Goal: Task Accomplishment & Management: Manage account settings

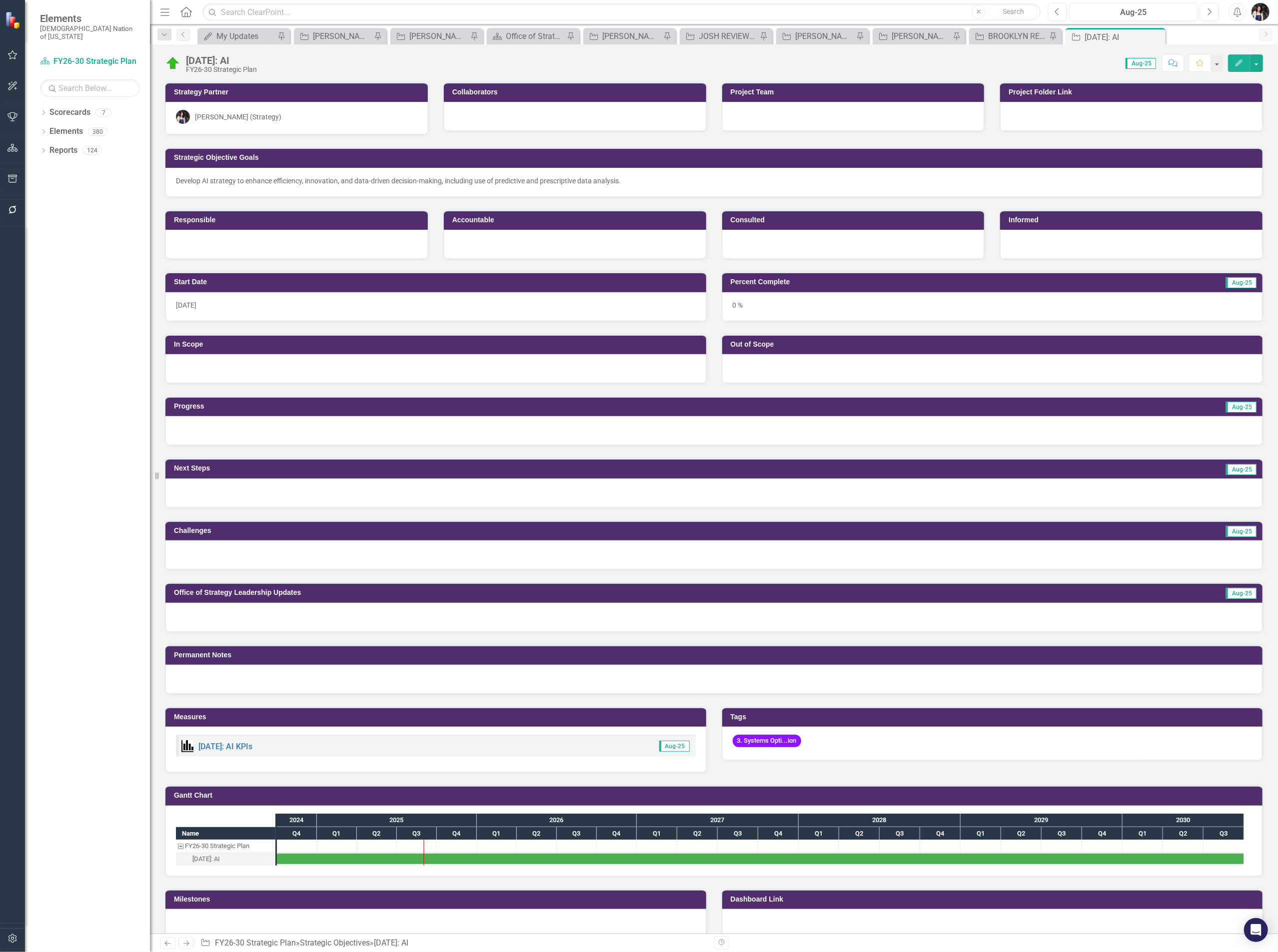
click at [814, 746] on div "3. Systems Opti...ion" at bounding box center [992, 743] width 541 height 34
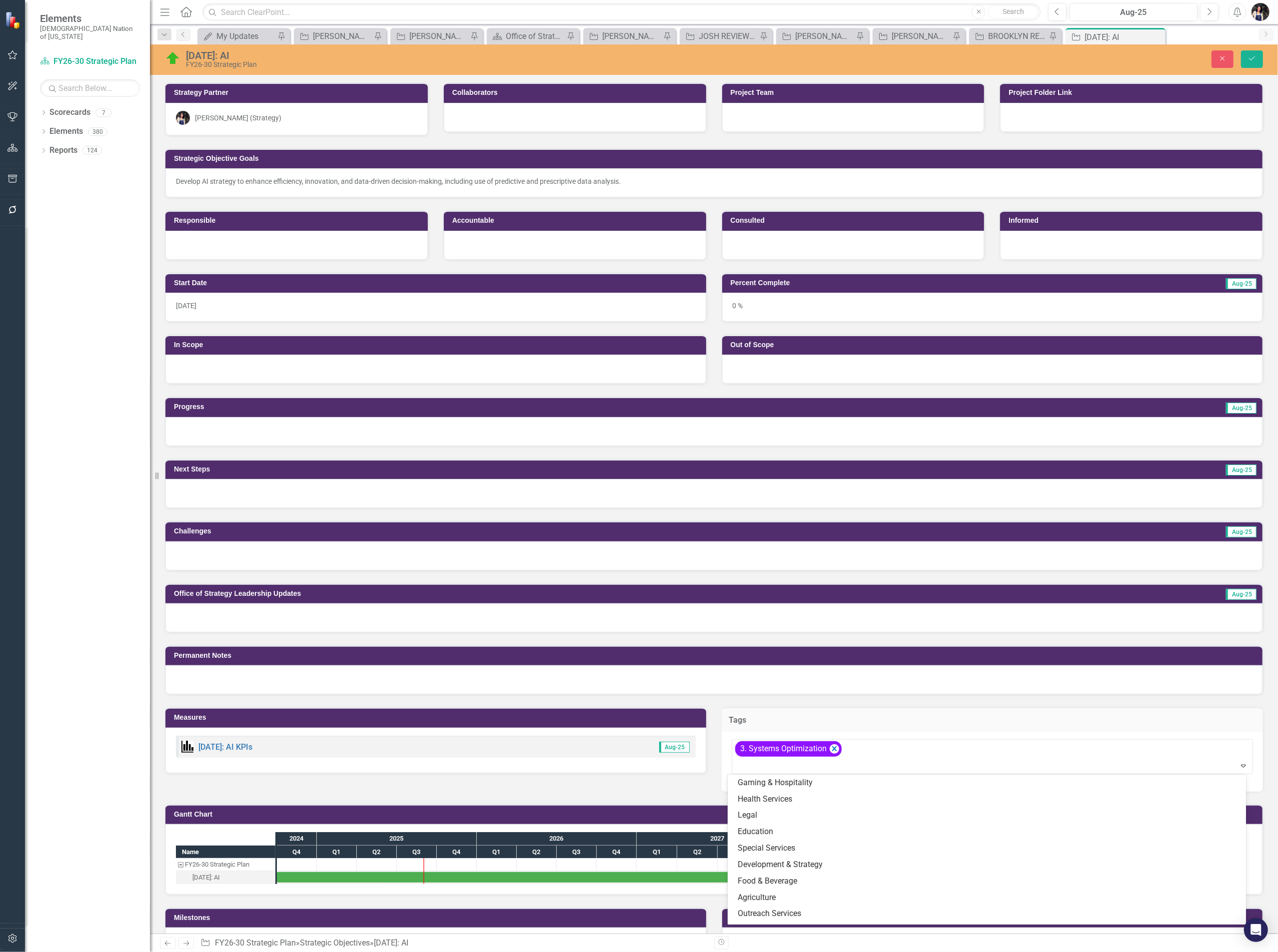
click at [833, 752] on icon "Remove [object Object]" at bounding box center [833, 749] width 10 height 13
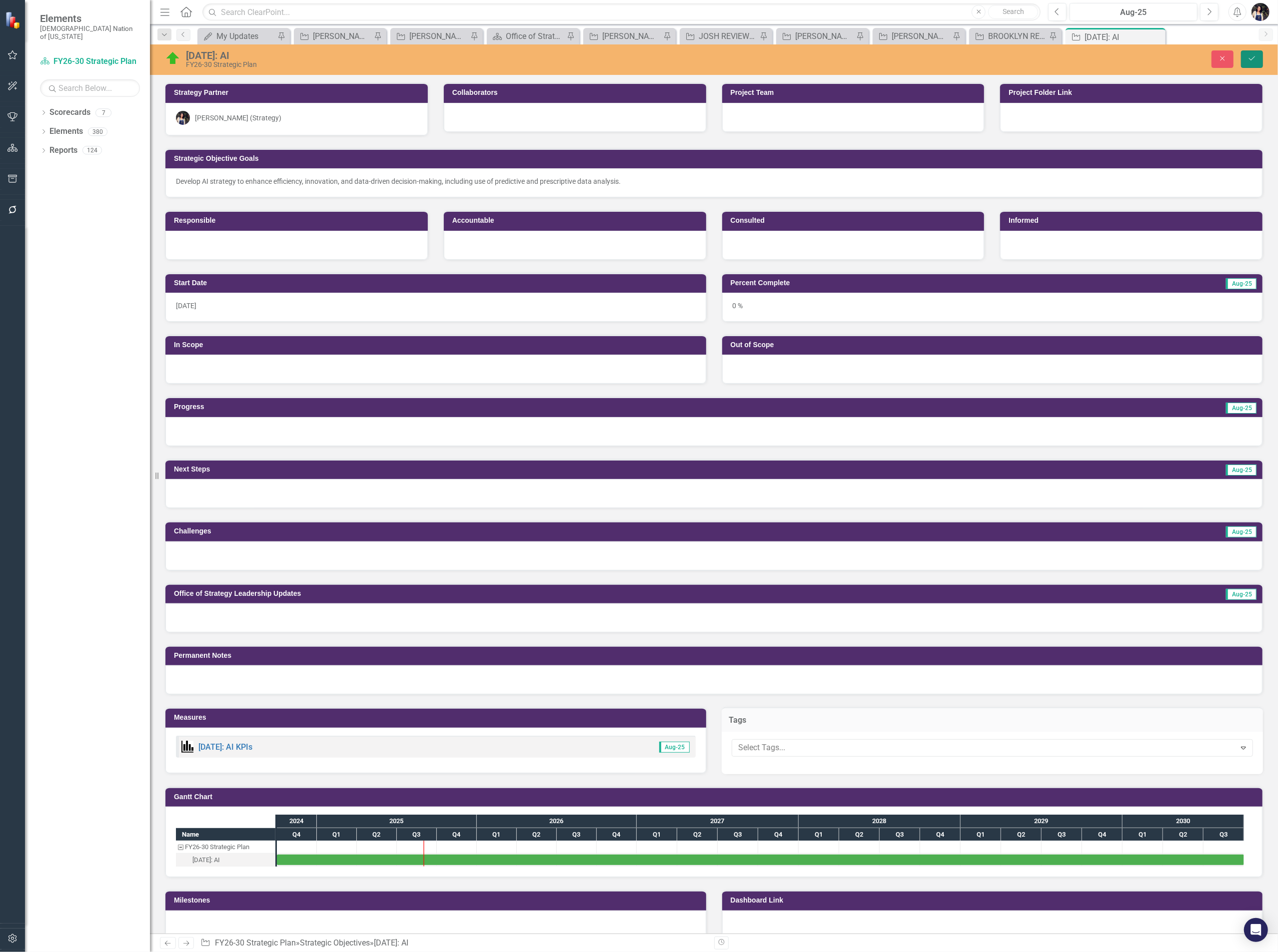
click at [1254, 60] on icon "Save" at bounding box center [1252, 58] width 9 height 7
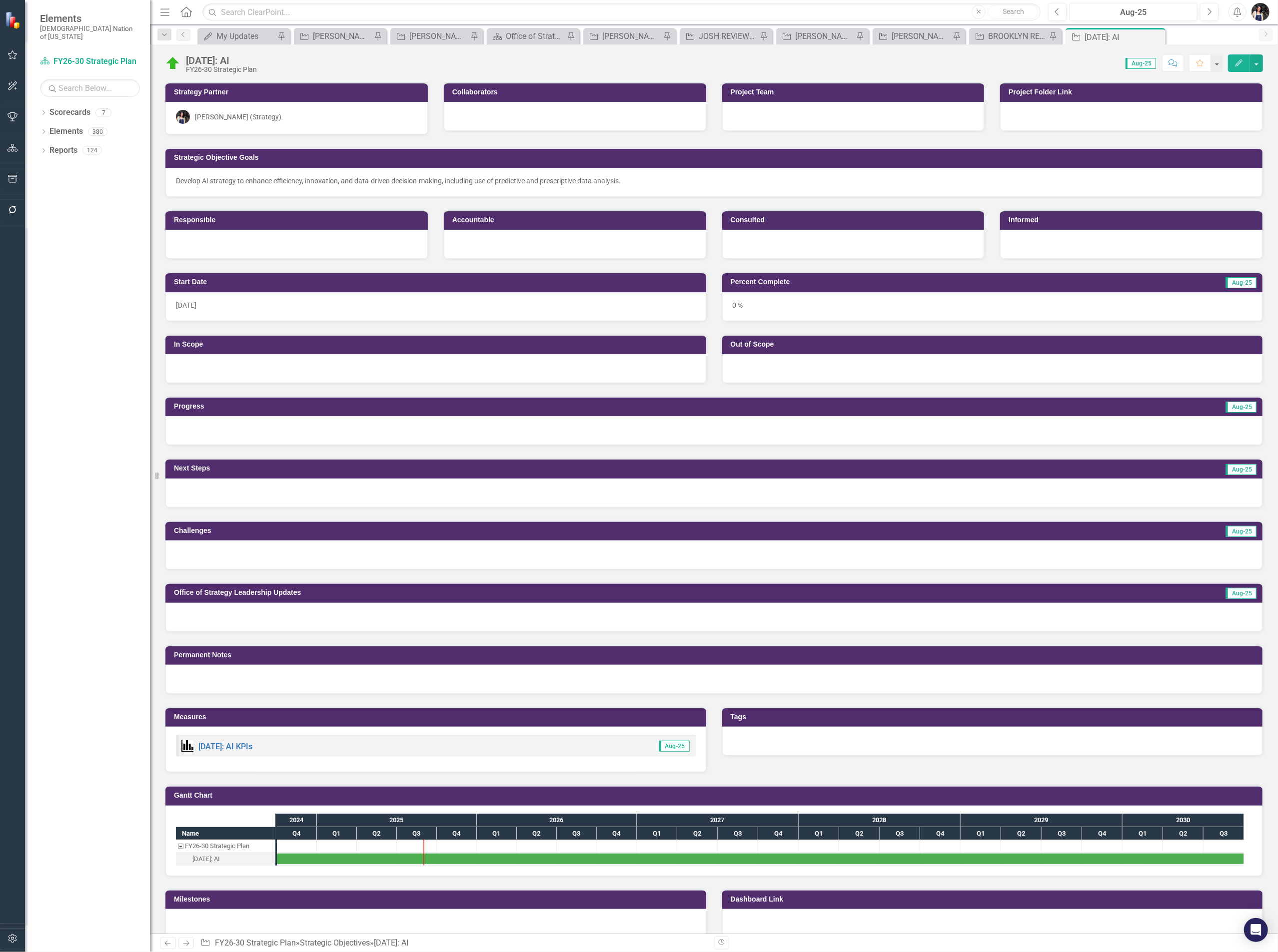
click at [0, 0] on icon at bounding box center [0, 0] width 0 height 0
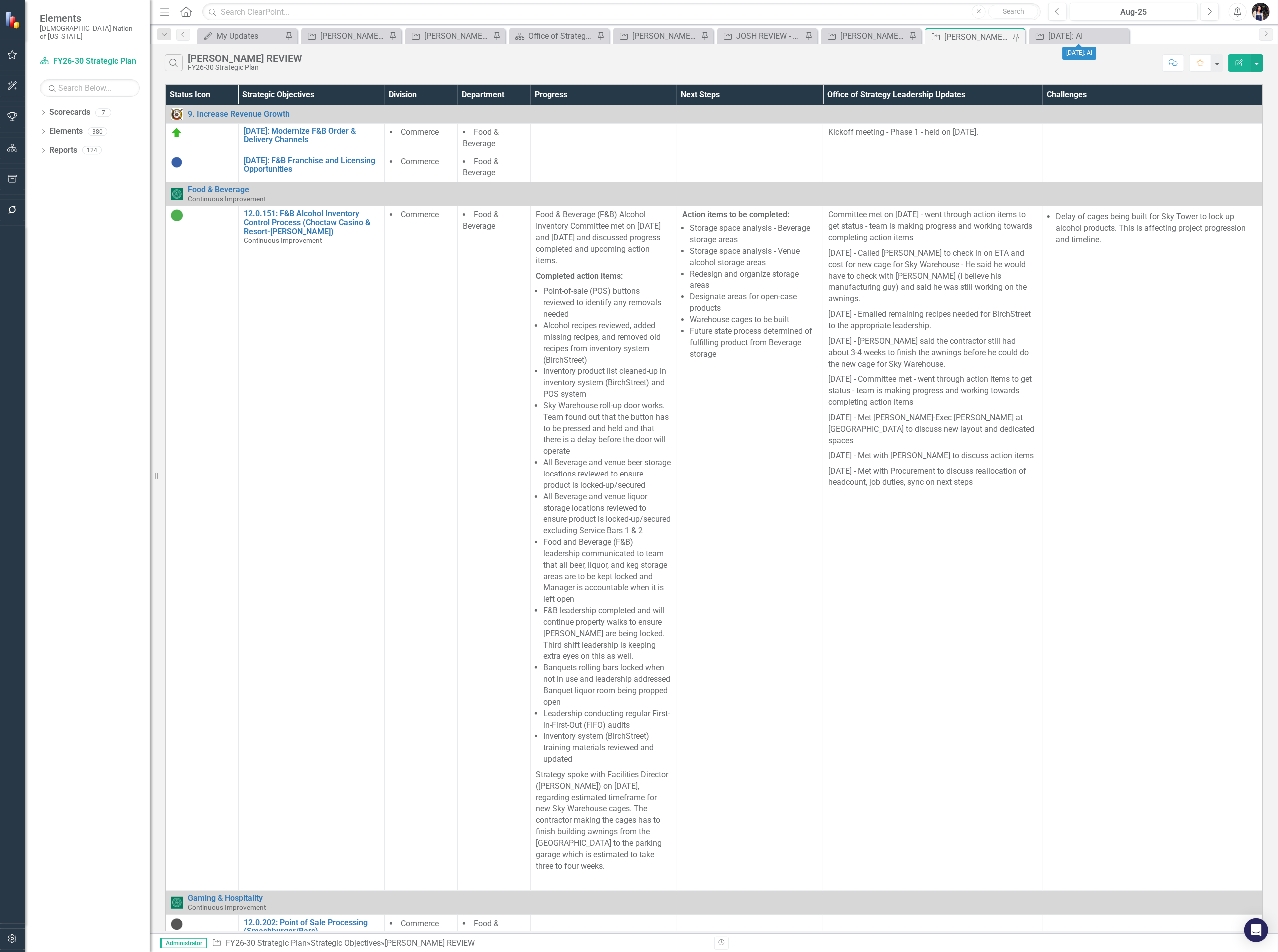
click at [0, 0] on icon "Close" at bounding box center [0, 0] width 0 height 0
click at [166, 32] on icon "Dropdown" at bounding box center [165, 34] width 9 height 7
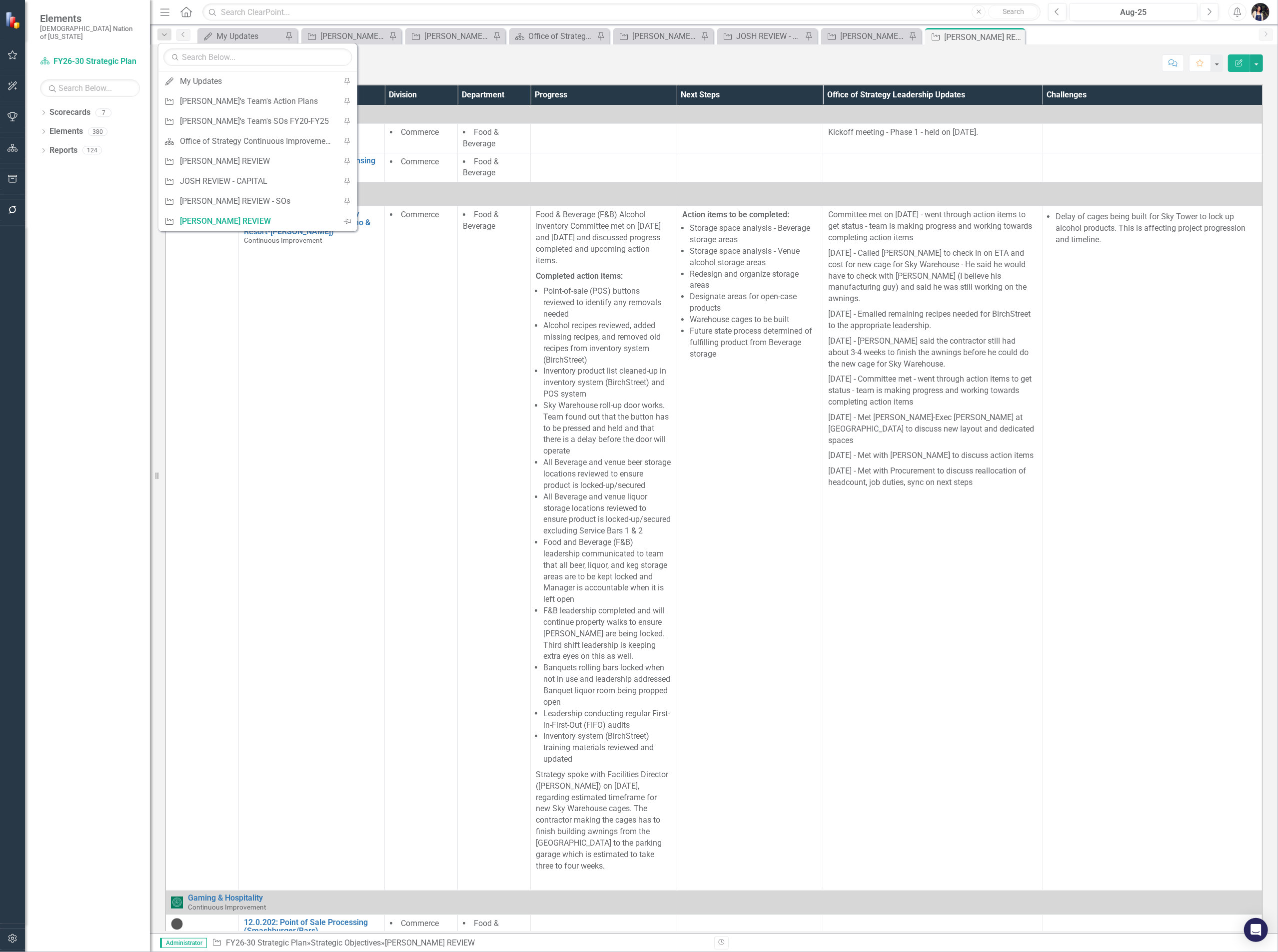
click at [545, 73] on div "Search MORGAN REVIEW FY26-30 Strategic Plan Comment Favorite Edit Report" at bounding box center [713, 60] width 1128 height 32
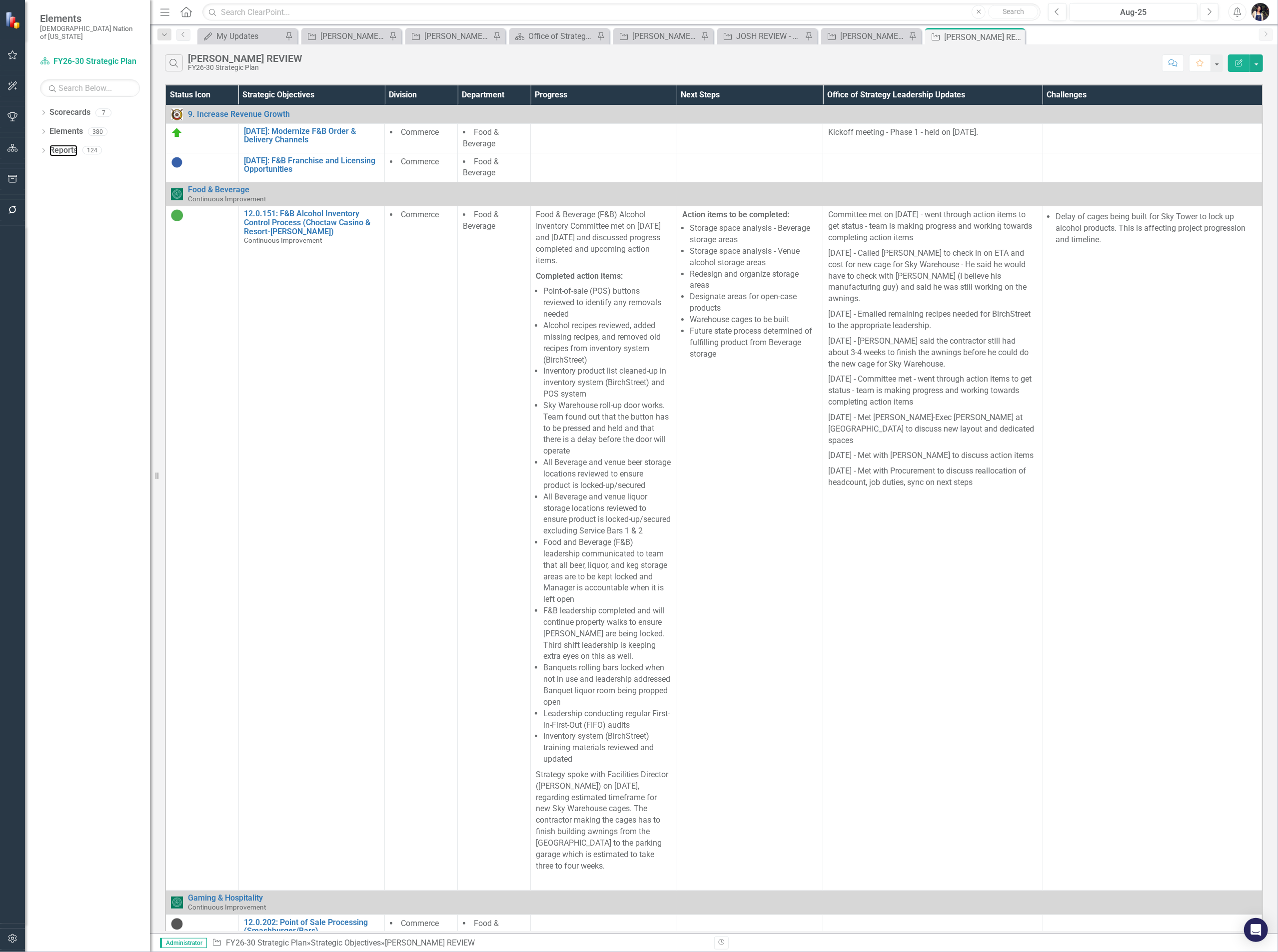
click at [50, 148] on link "Reports" at bounding box center [63, 150] width 28 height 11
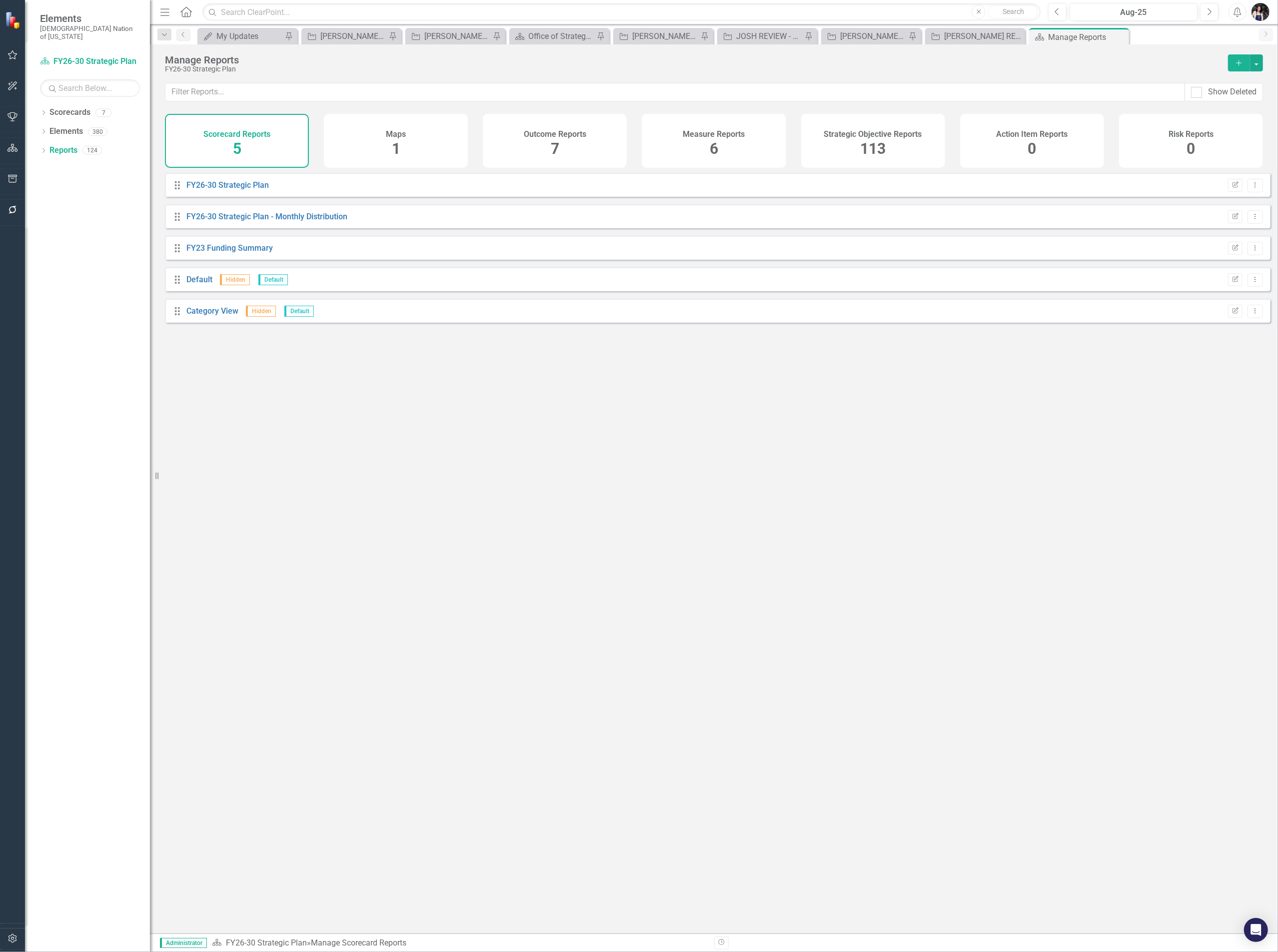
click at [860, 145] on span "113" at bounding box center [873, 148] width 25 height 17
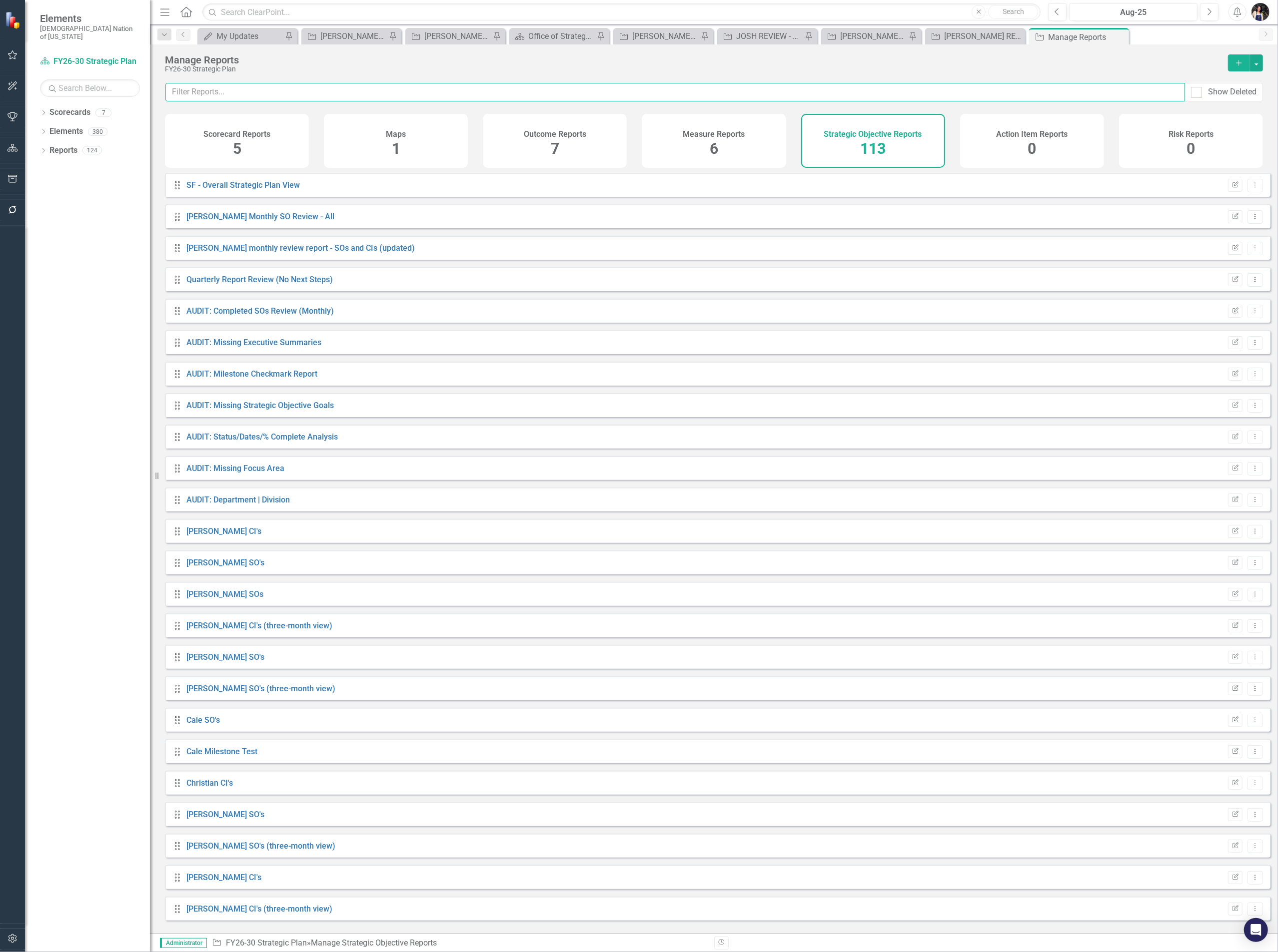
click at [514, 94] on input "text" at bounding box center [675, 92] width 1020 height 19
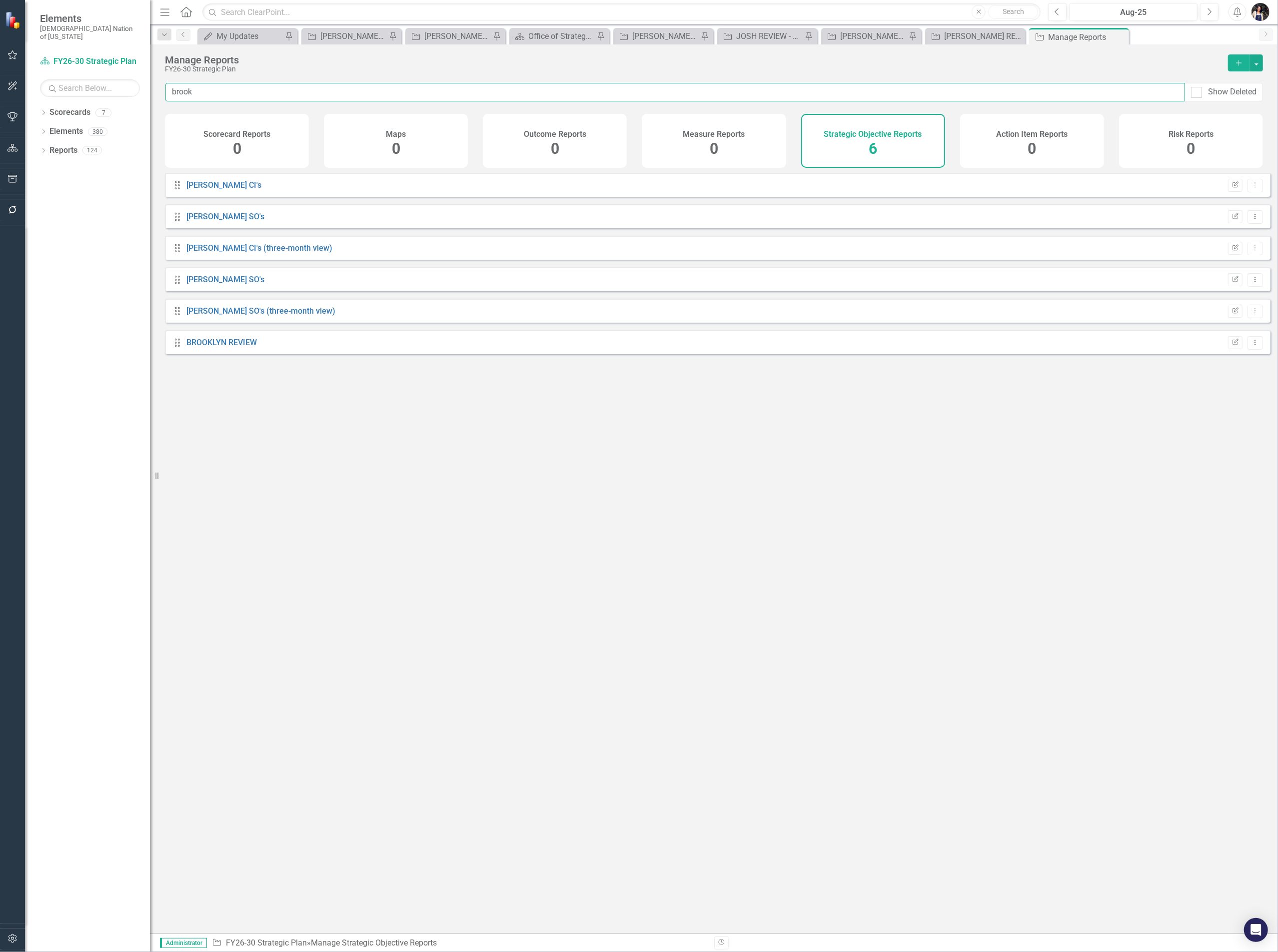
type input "brook"
click at [243, 347] on link "BROOKLYN REVIEW" at bounding box center [222, 342] width 70 height 10
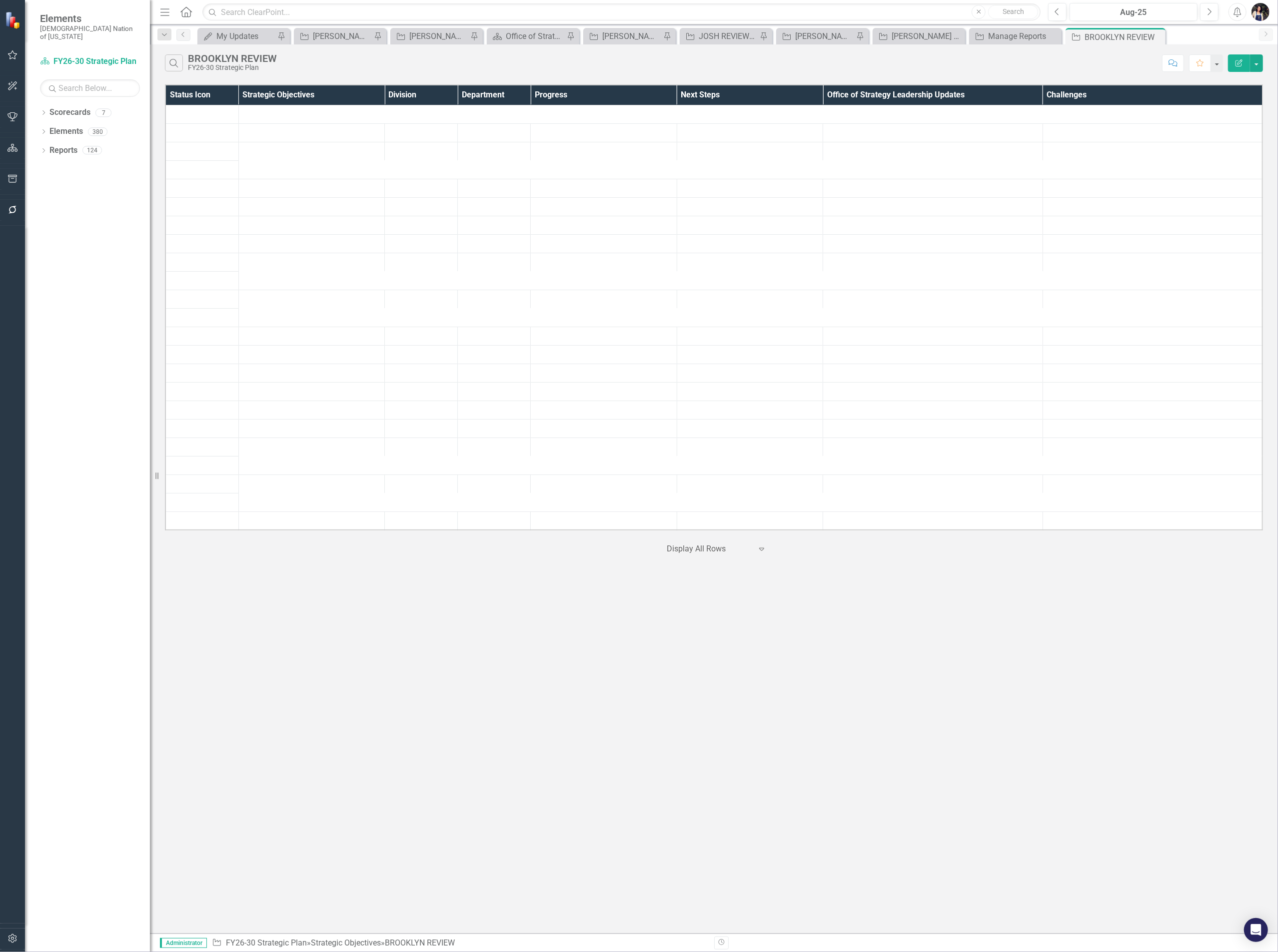
click at [0, 0] on icon "Pin" at bounding box center [0, 0] width 0 height 0
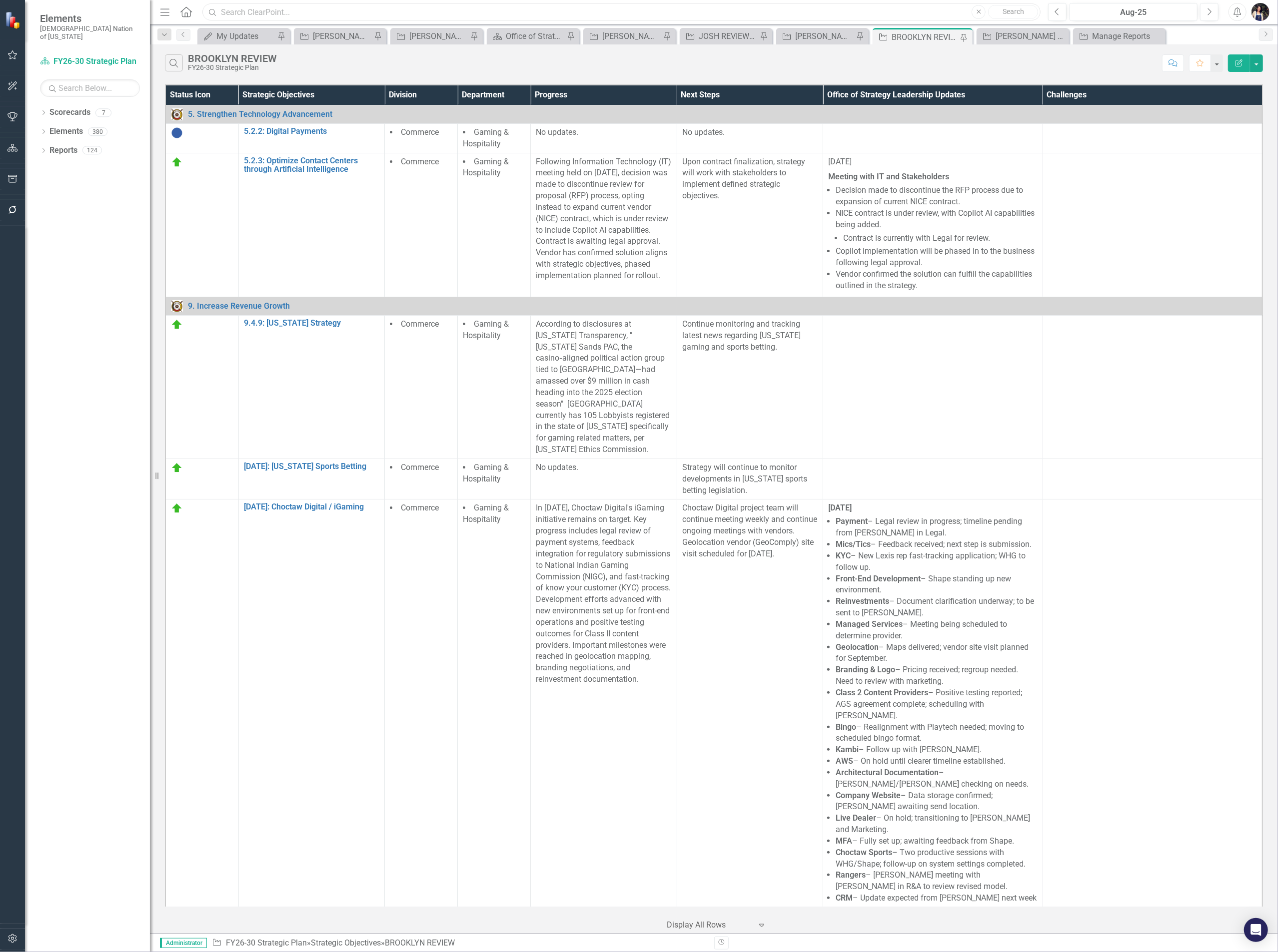
click at [330, 14] on input "text" at bounding box center [621, 12] width 838 height 17
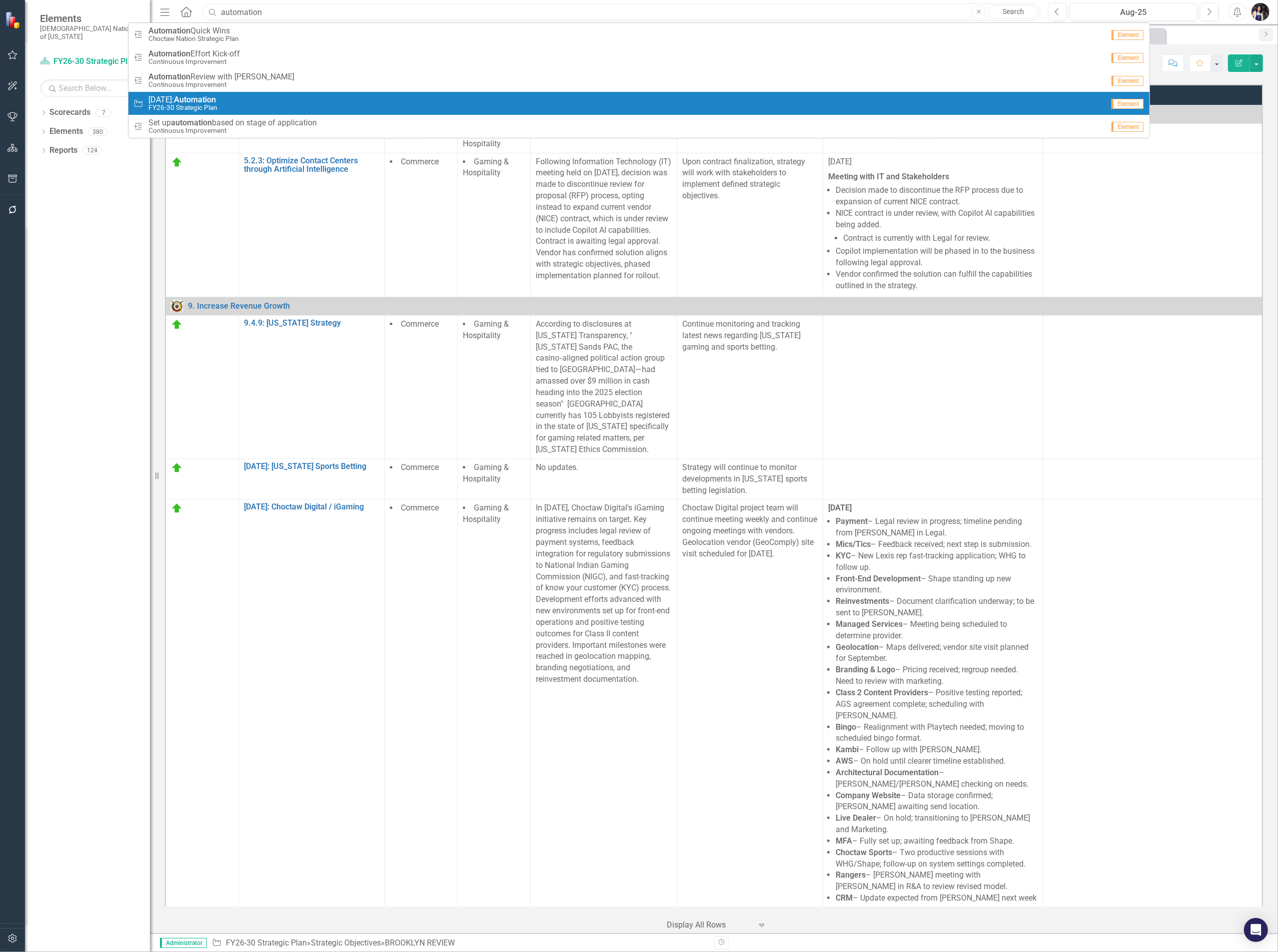
type input "automation"
click at [204, 100] on strong "Automation" at bounding box center [195, 100] width 42 height 10
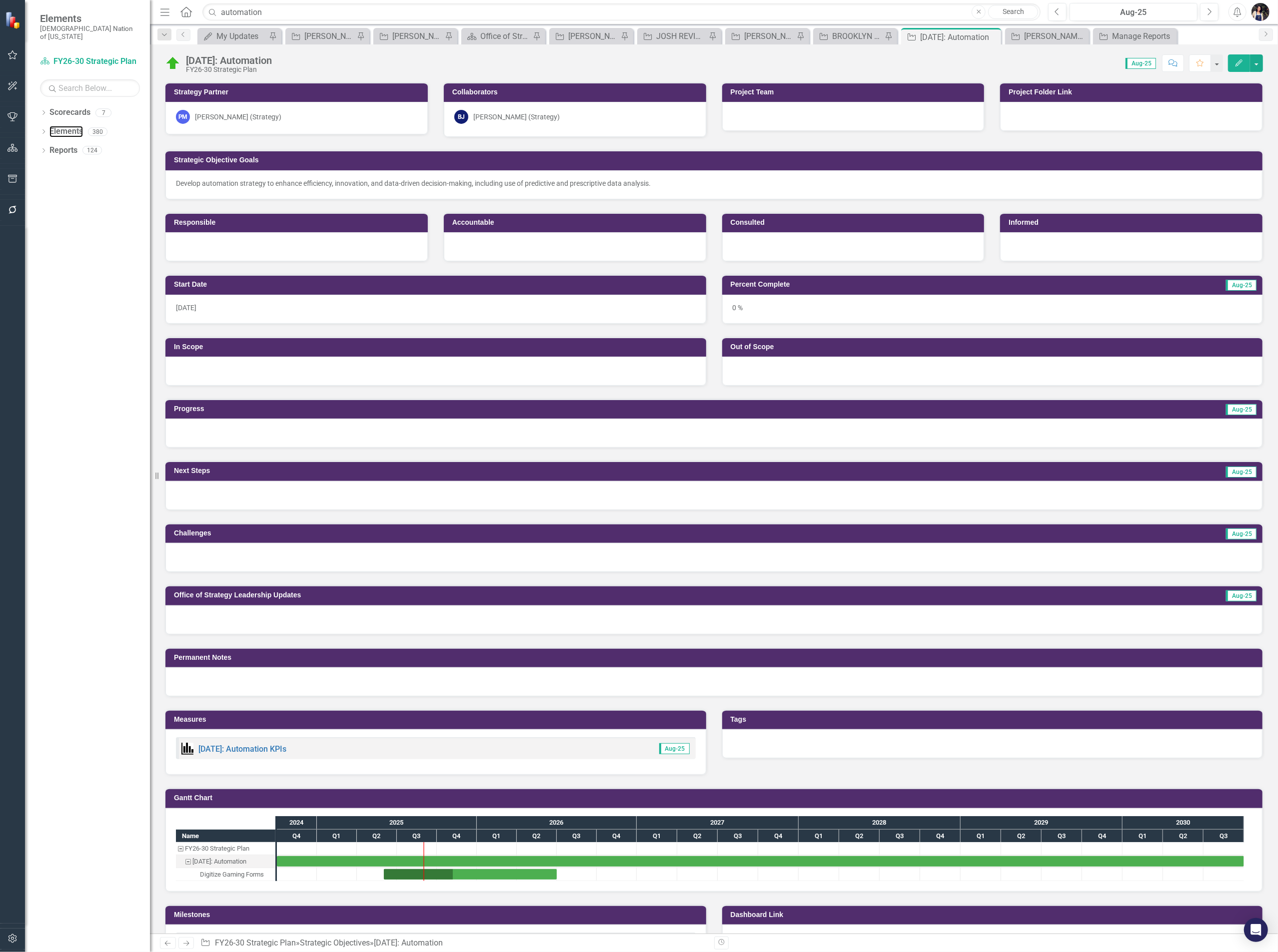
click at [64, 126] on link "Elements" at bounding box center [66, 131] width 34 height 11
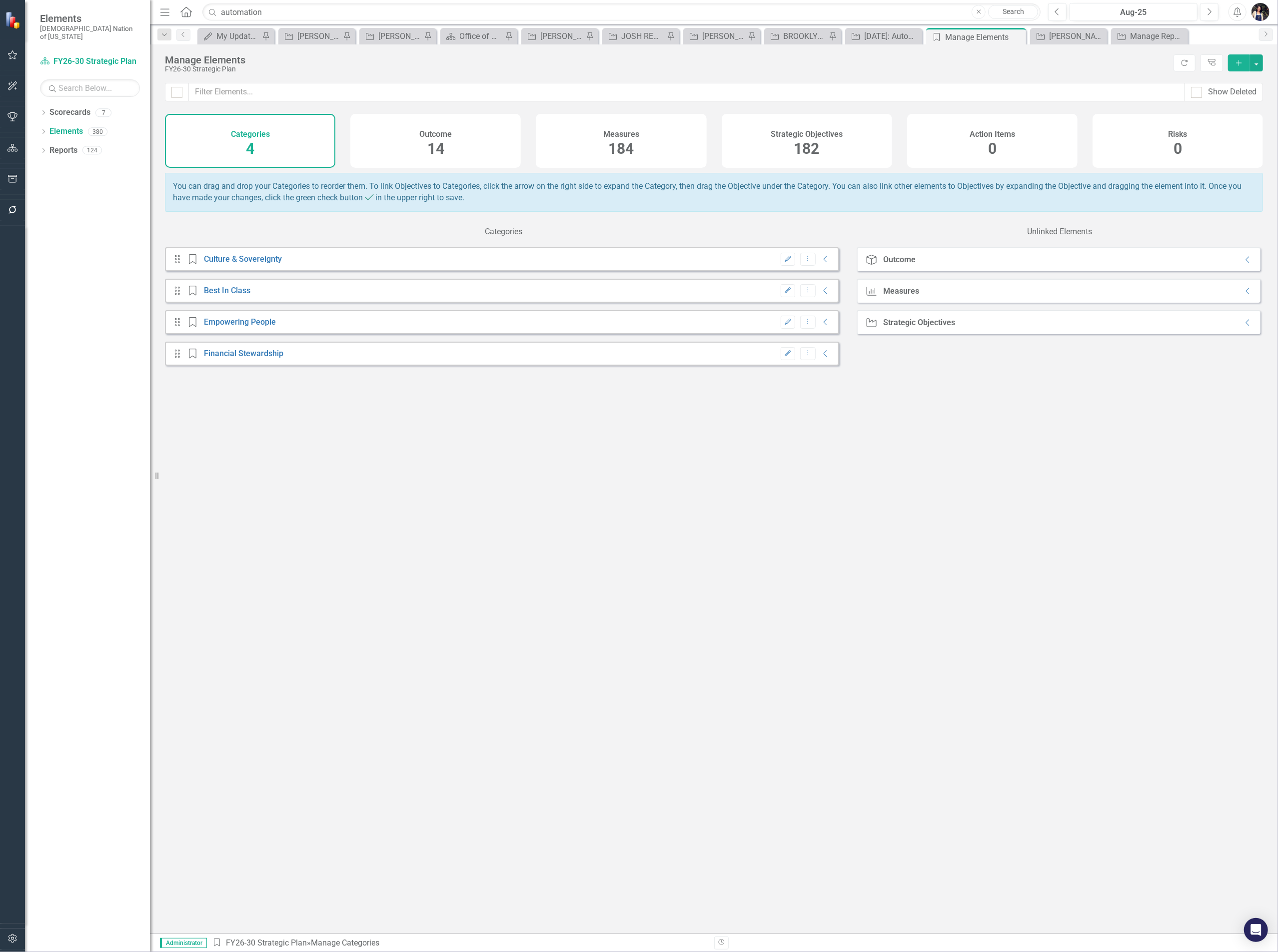
click at [809, 154] on span "182" at bounding box center [807, 148] width 25 height 17
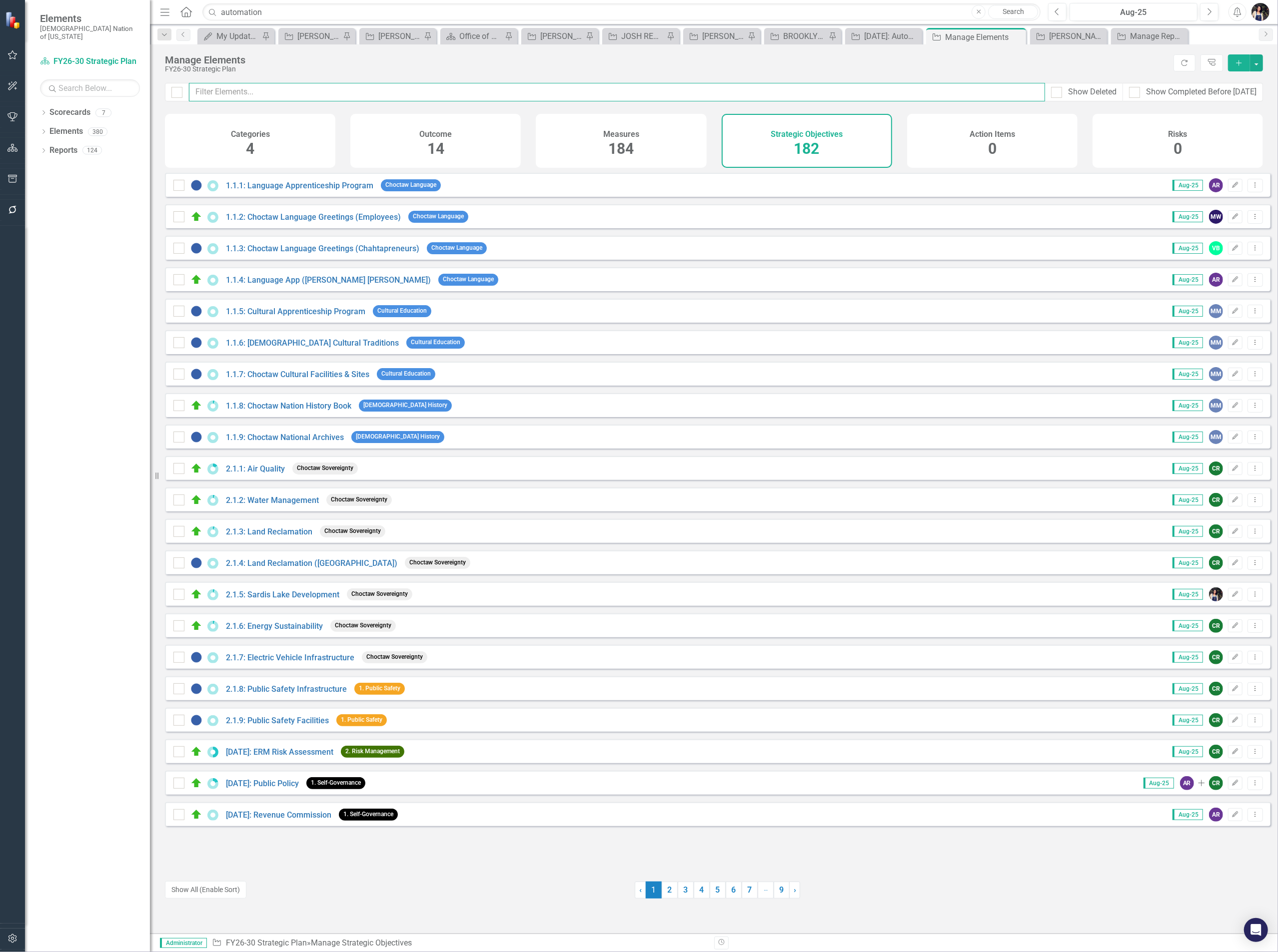
click at [356, 93] on input "text" at bounding box center [616, 92] width 856 height 19
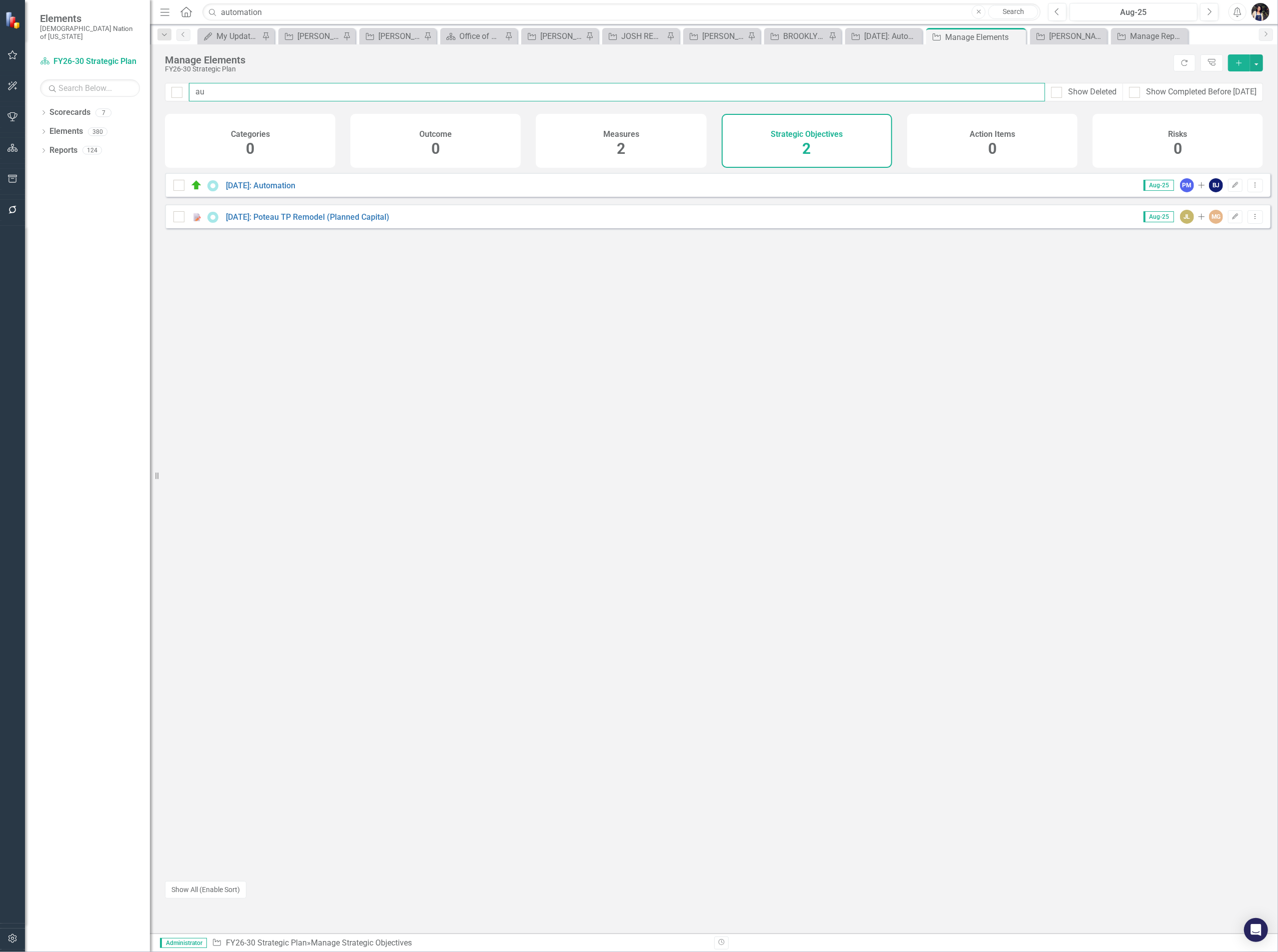
type input "au"
click at [1251, 189] on icon "Dropdown Menu" at bounding box center [1255, 185] width 8 height 7
click at [1205, 242] on link "Copy Duplicate Strategic Objective" at bounding box center [1193, 246] width 126 height 19
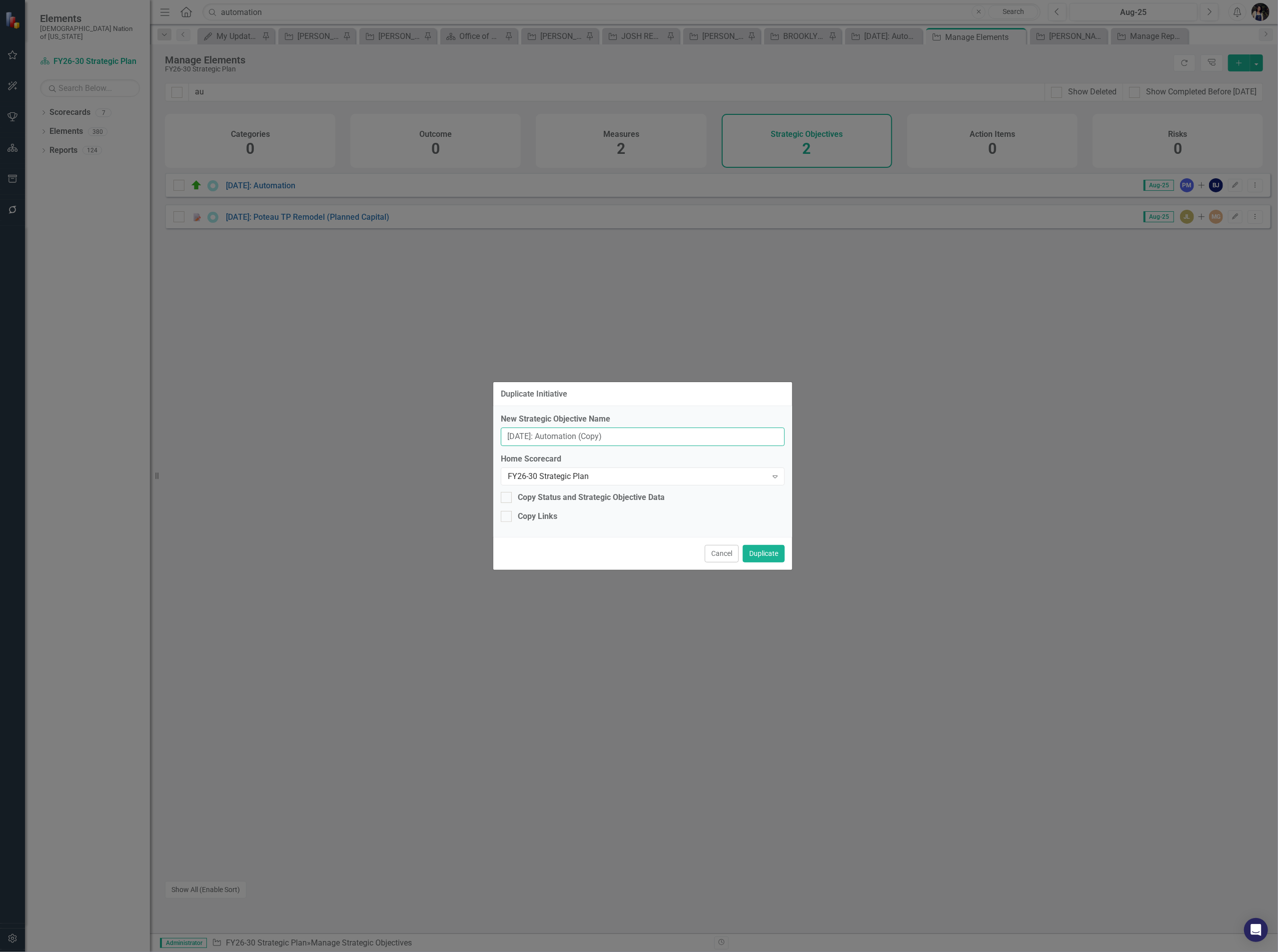
drag, startPoint x: 609, startPoint y: 436, endPoint x: 533, endPoint y: 444, distance: 76.4
click at [533, 444] on input "5.2.16: Automation (Copy)" at bounding box center [642, 436] width 284 height 19
paste input "- Digitize Gaming Forms"
click at [529, 436] on input "5.2.16: Automation - Digitize Gaming Forms" at bounding box center [642, 436] width 284 height 19
type input "5.2.19: Automation - Digitize Gaming Forms"
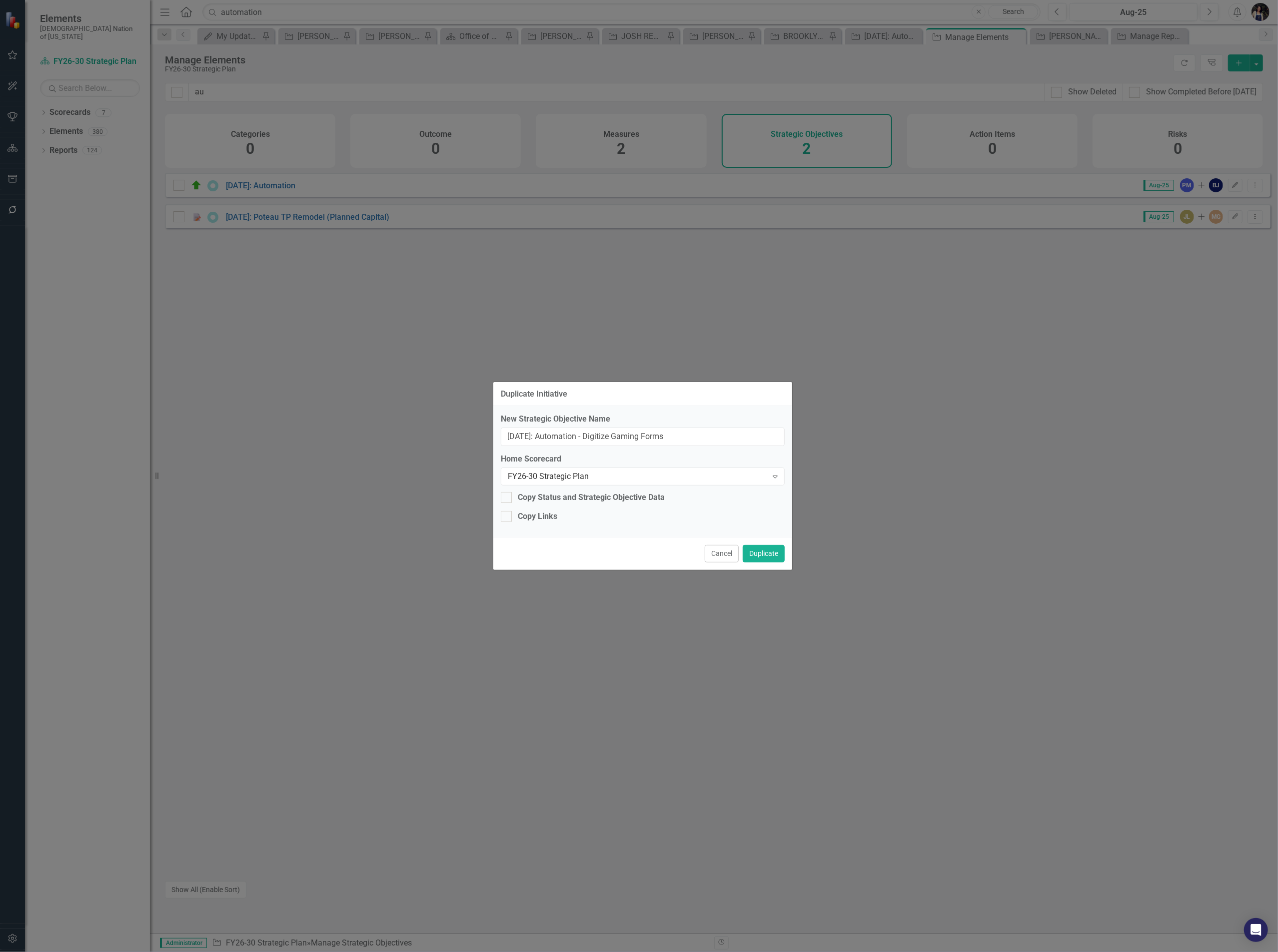
click at [605, 498] on div "Copy Status and Strategic Objective Data" at bounding box center [591, 497] width 147 height 11
click at [507, 498] on input "Copy Status and Strategic Objective Data" at bounding box center [504, 495] width 7 height 7
click at [617, 496] on div "Copy Status and Strategic Objective Data" at bounding box center [591, 497] width 147 height 11
click at [507, 496] on input "Copy Status and Strategic Objective Data" at bounding box center [504, 495] width 7 height 7
click at [617, 496] on div "Copy Status and Strategic Objective Data" at bounding box center [591, 497] width 147 height 11
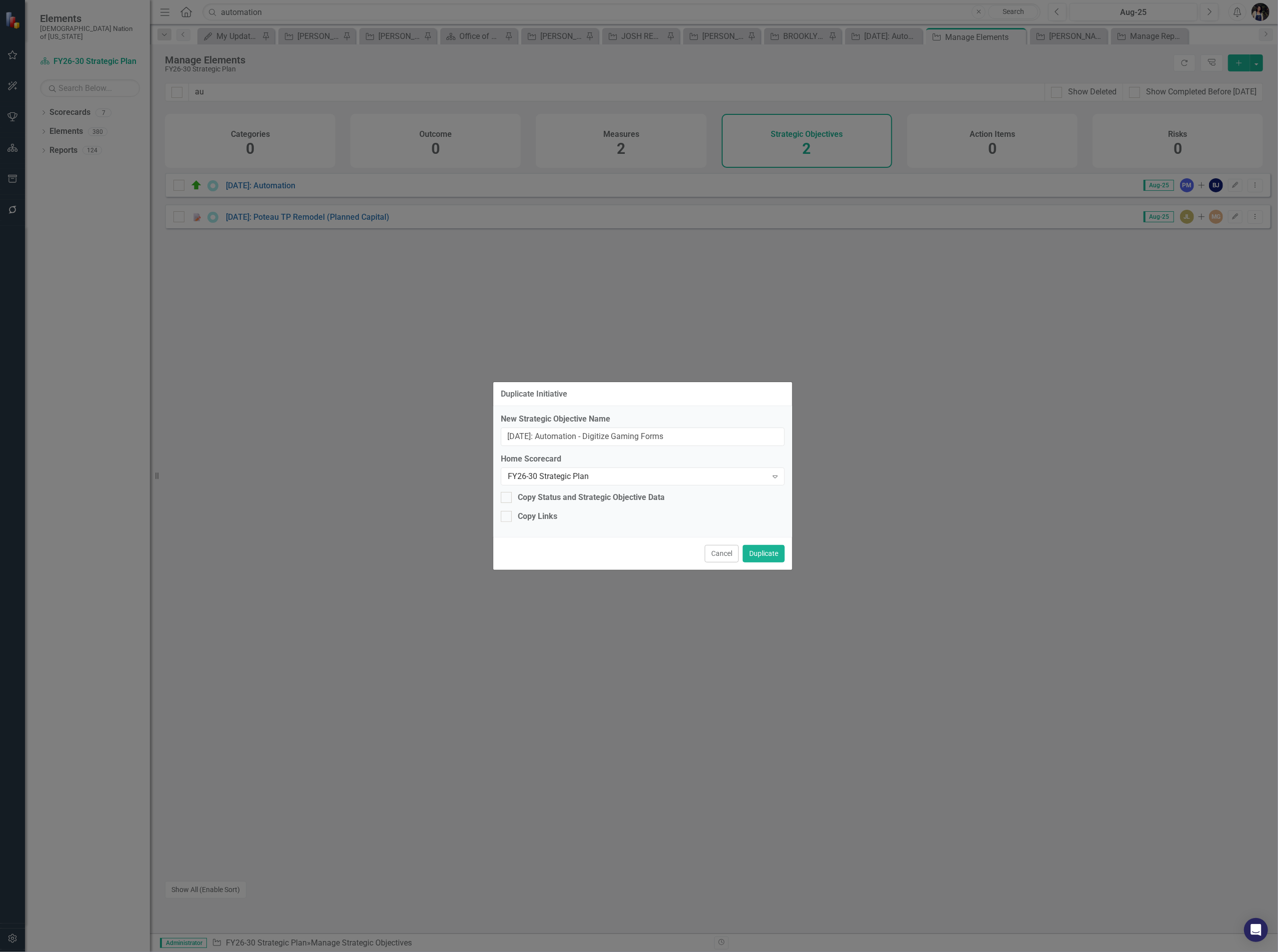
click at [507, 496] on input "Copy Status and Strategic Objective Data" at bounding box center [504, 495] width 7 height 7
checkbox input "true"
click at [763, 557] on button "Duplicate" at bounding box center [764, 553] width 42 height 17
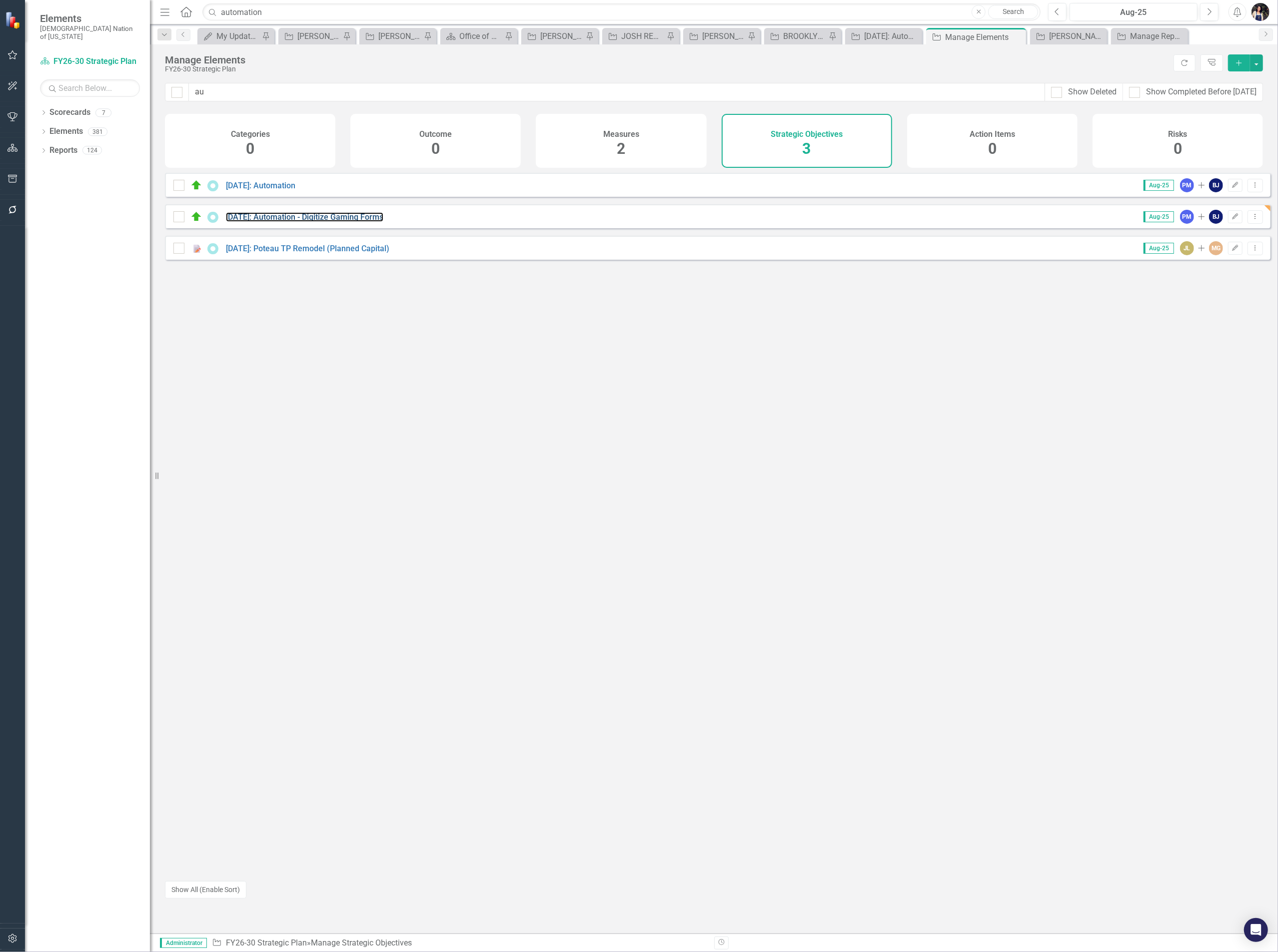
click at [362, 222] on link "5.2.19: Automation - Digitize Gaming Forms" at bounding box center [305, 217] width 157 height 10
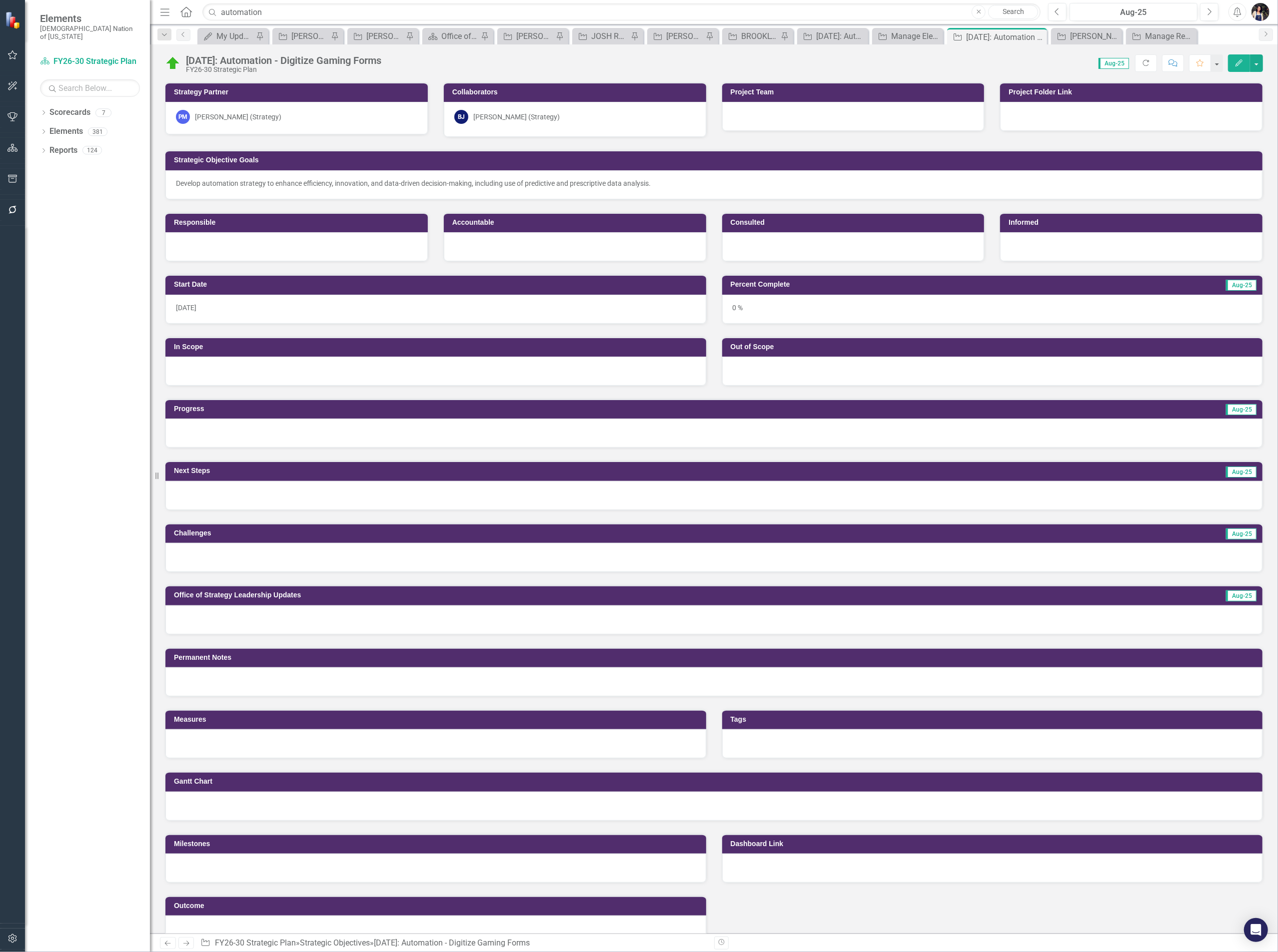
click at [312, 121] on div "PM Paul Moseley (Strategy)" at bounding box center [296, 117] width 241 height 14
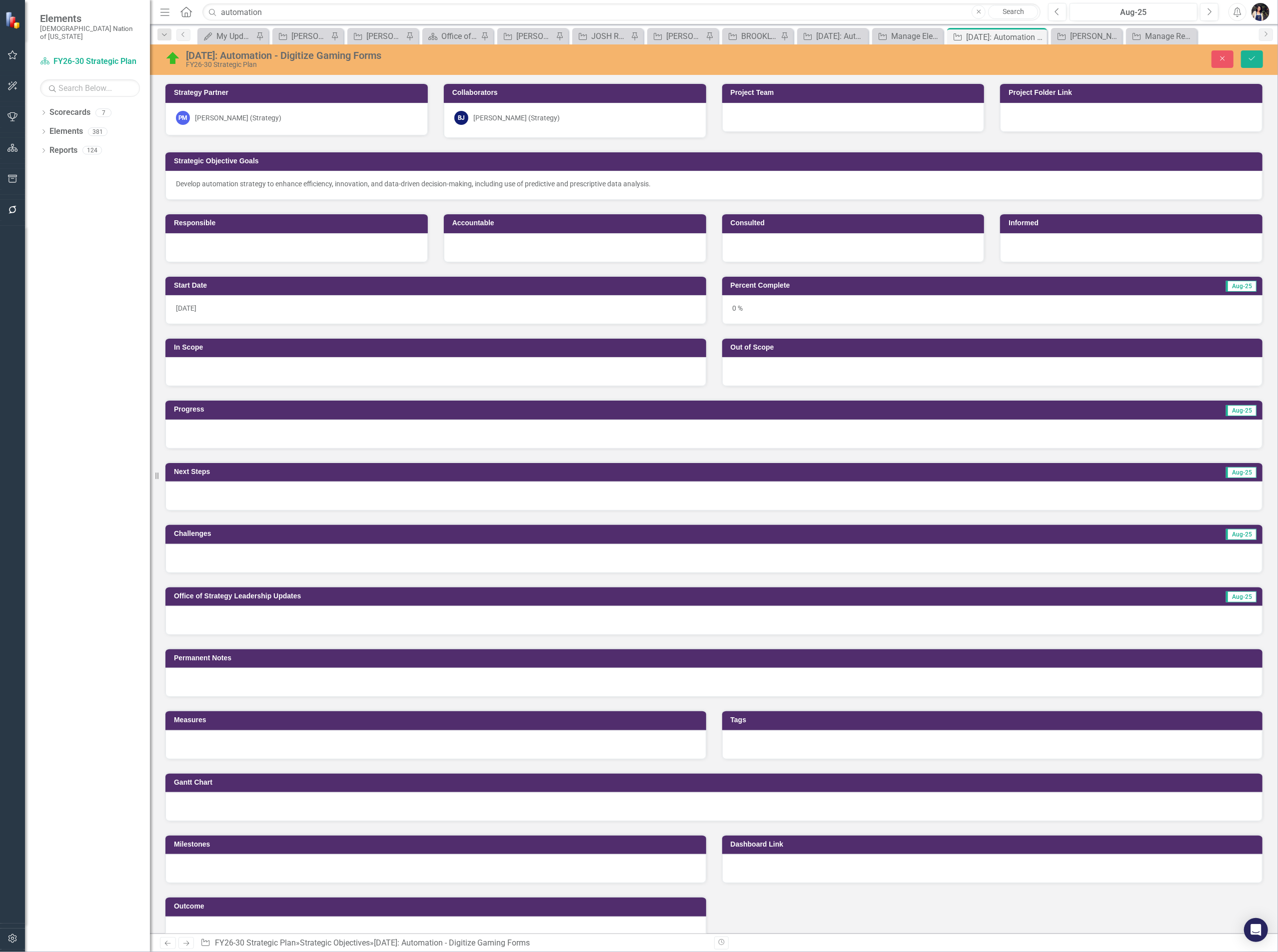
click at [277, 116] on div "PM Paul Moseley (Strategy)" at bounding box center [296, 118] width 241 height 14
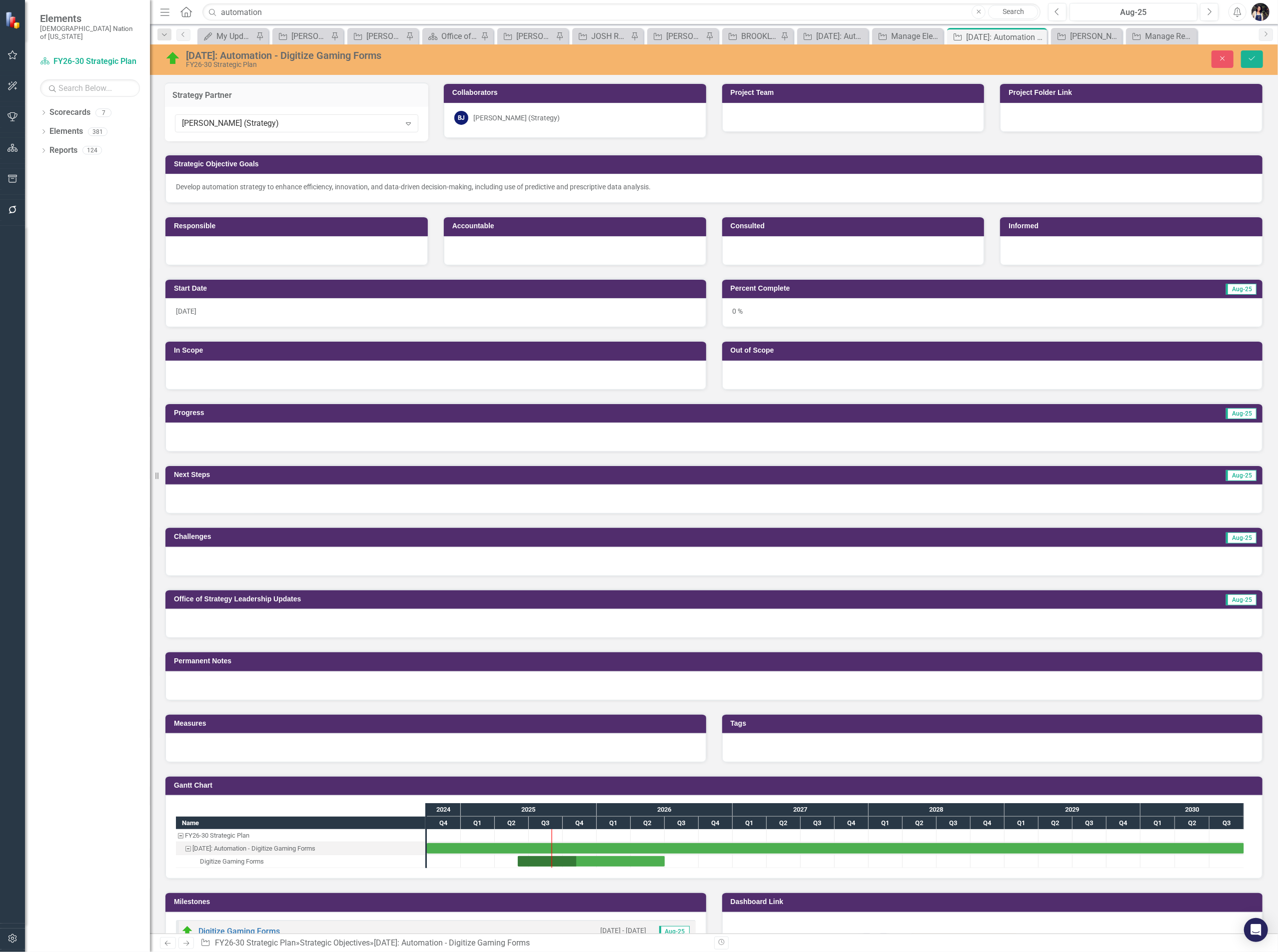
click at [286, 123] on div "Paul Moseley (Strategy)" at bounding box center [291, 123] width 219 height 11
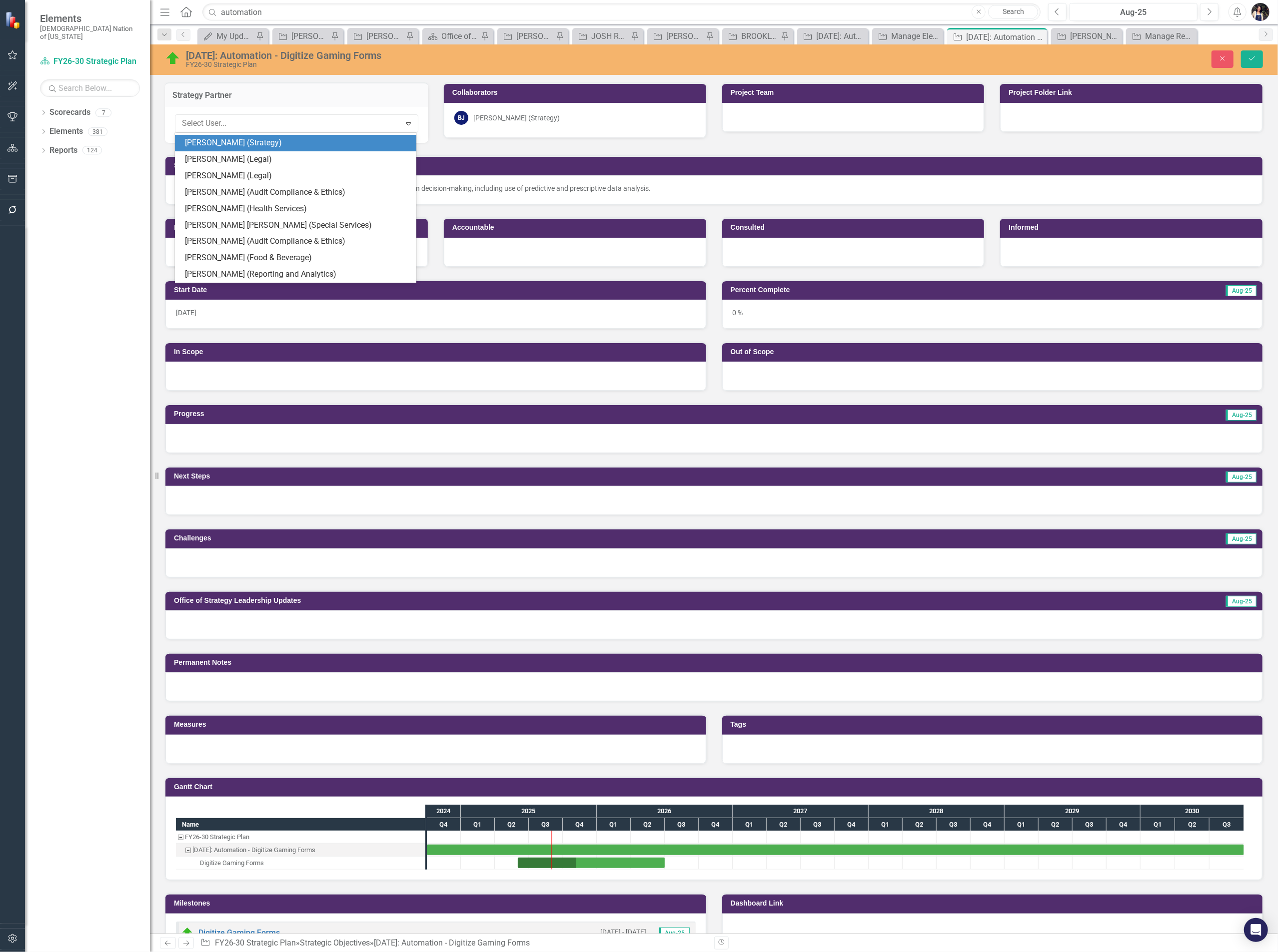
scroll to position [2412, 0]
type input "br"
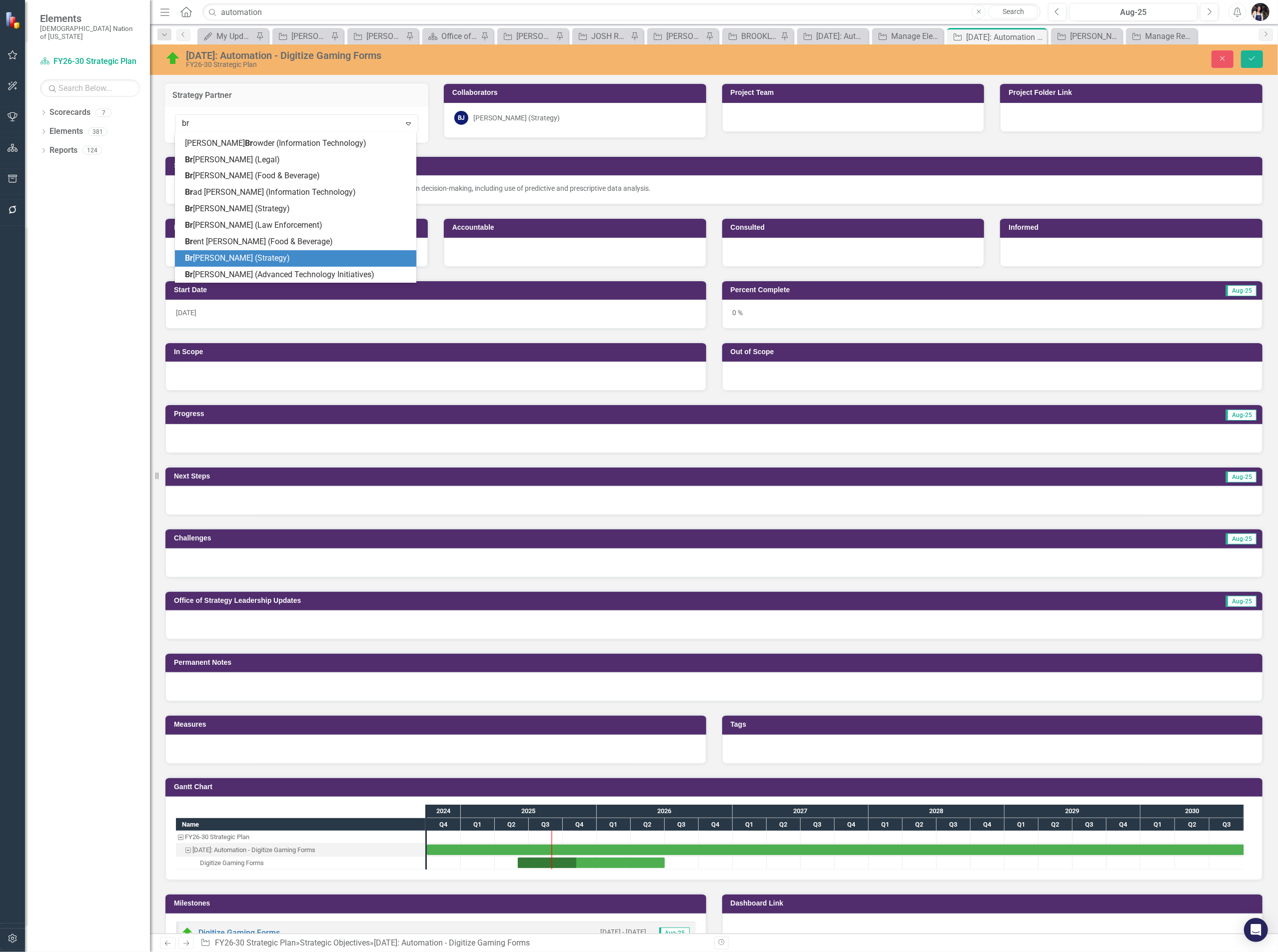
click at [258, 256] on span "Br ooke Johnson (Strategy)" at bounding box center [237, 257] width 105 height 10
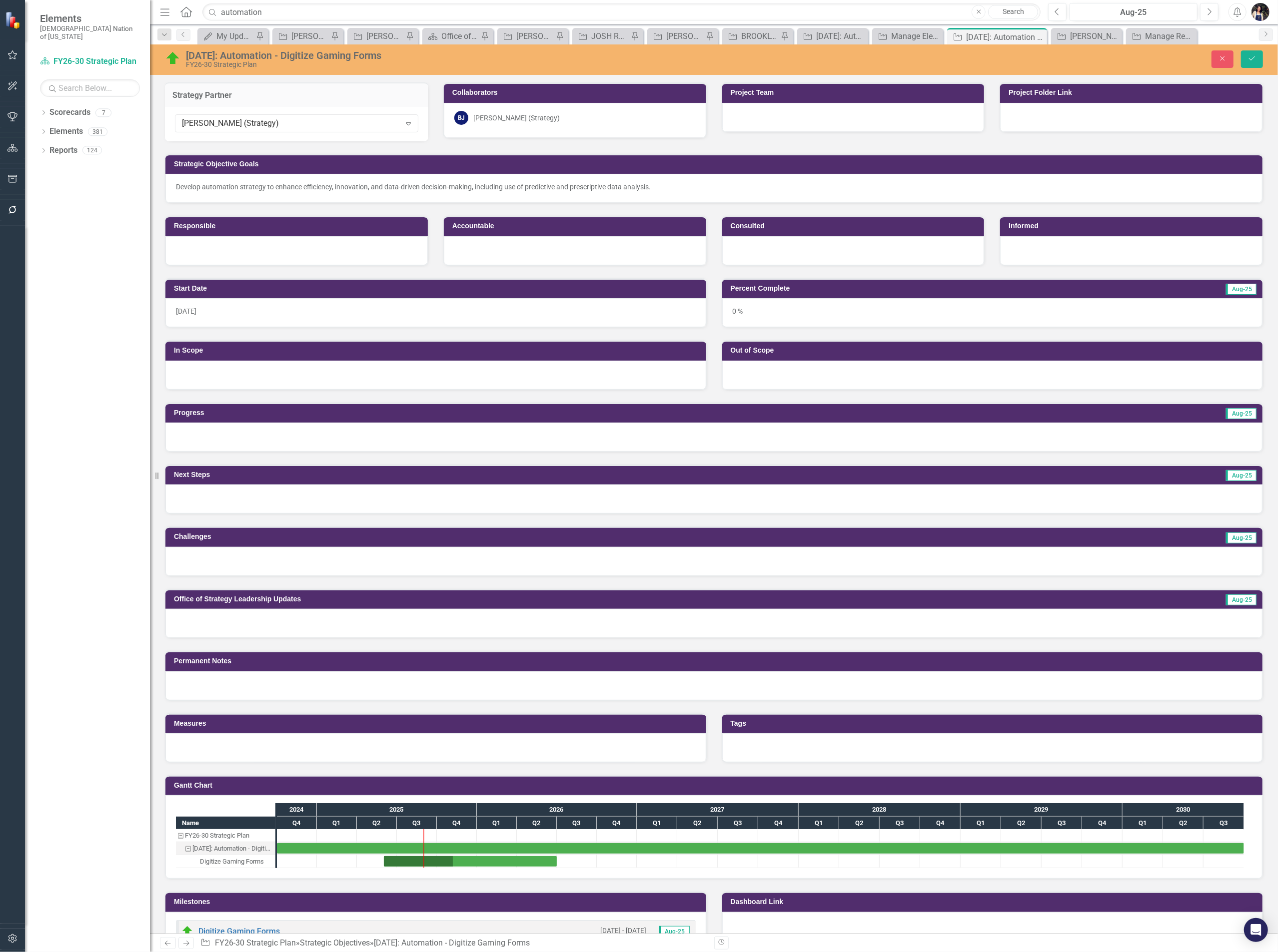
click at [574, 117] on div "BJ Brooke Johnson (Strategy)" at bounding box center [575, 118] width 241 height 14
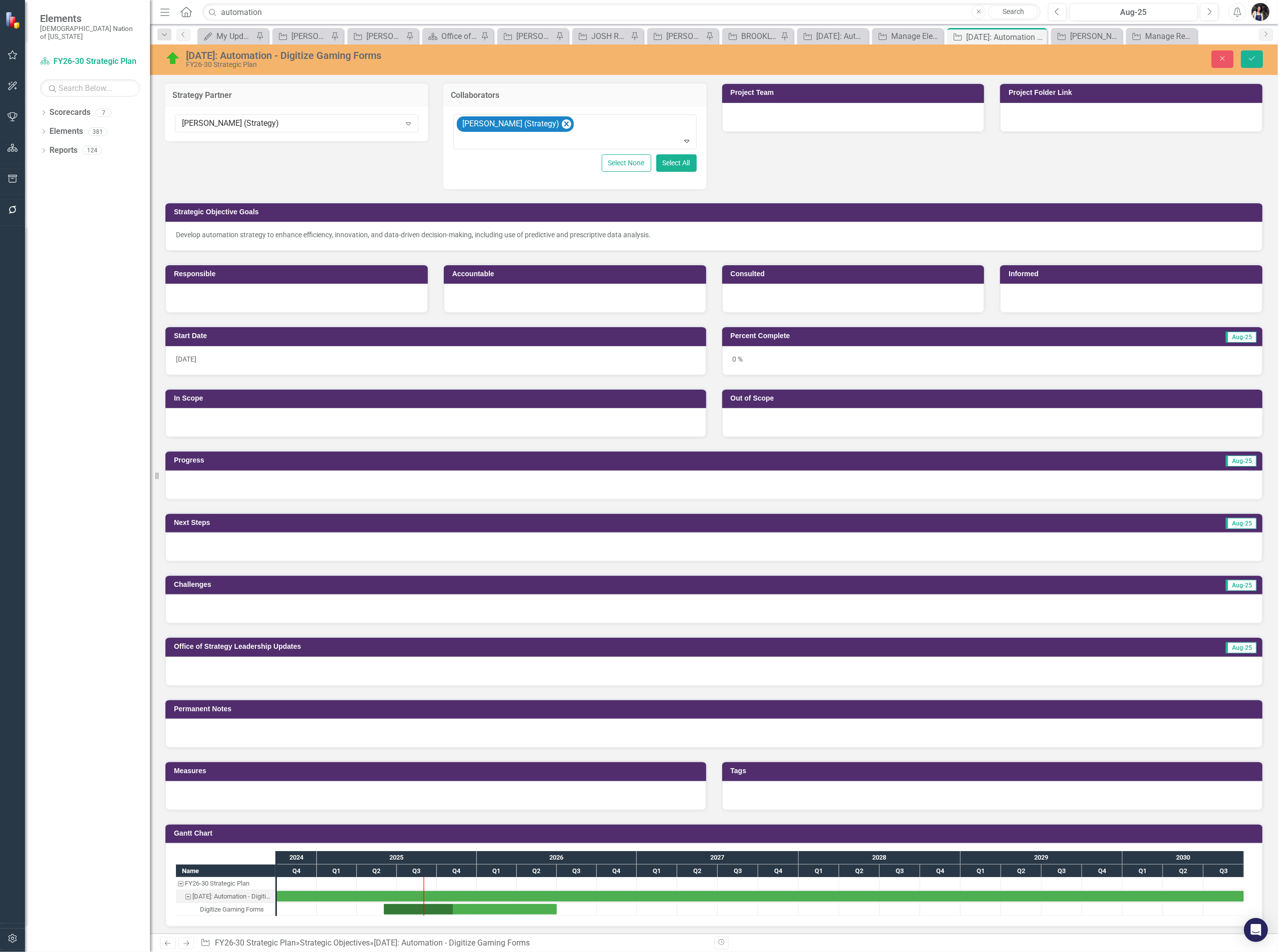
click at [562, 127] on icon "Remove Brooke Johnson (Strategy)" at bounding box center [566, 124] width 10 height 13
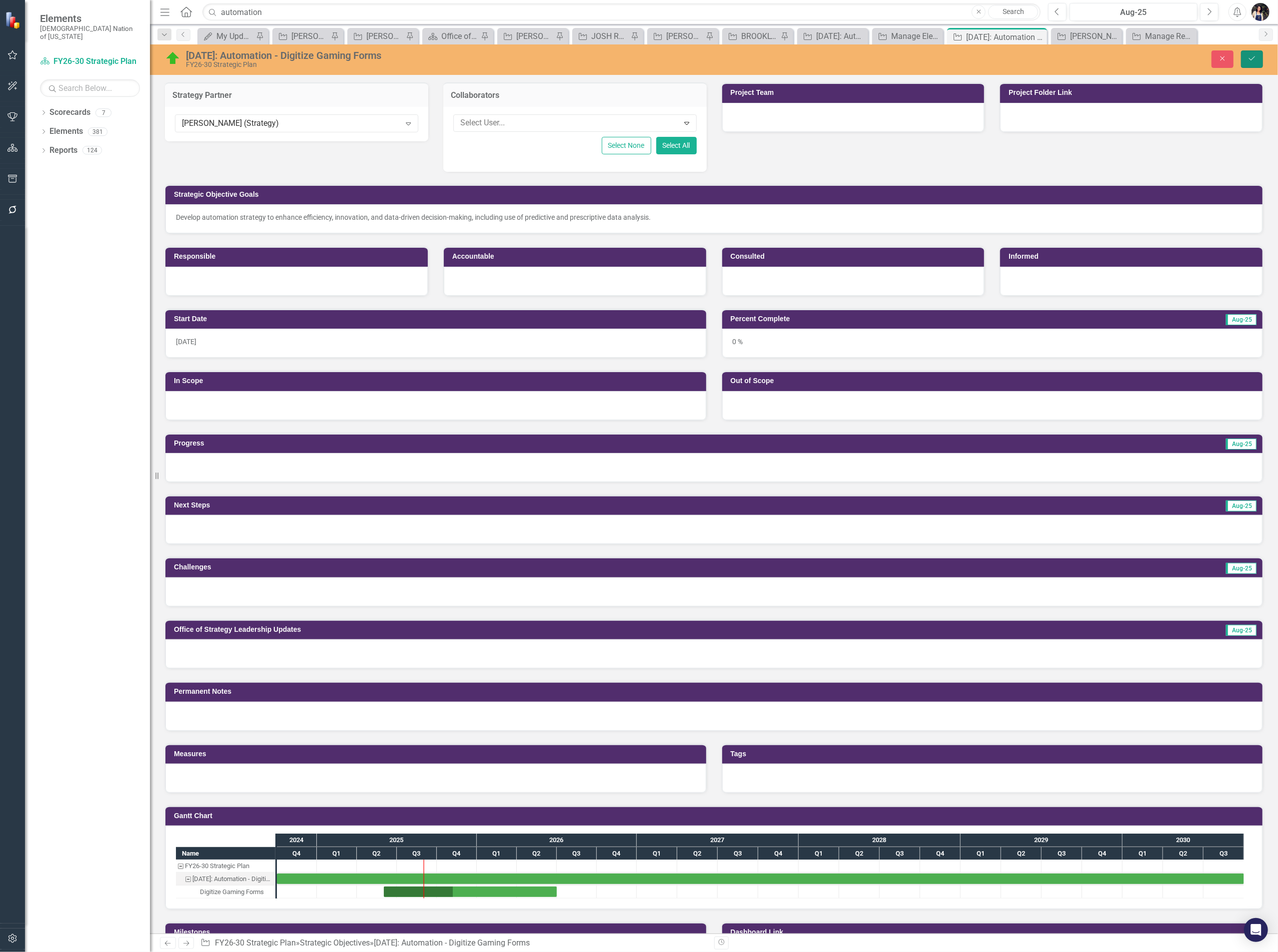
click at [1252, 60] on icon "Save" at bounding box center [1252, 58] width 9 height 7
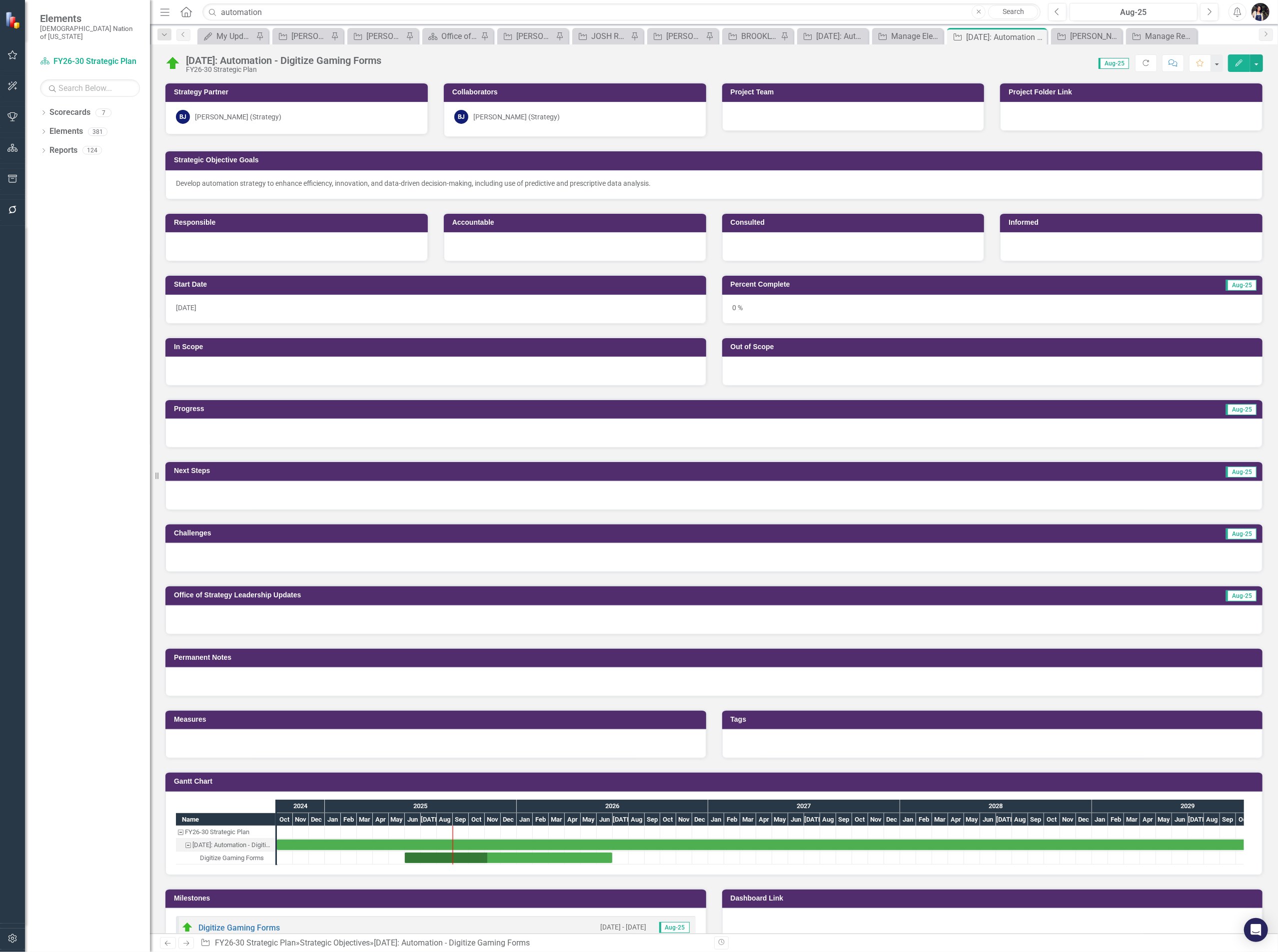
click at [1173, 68] on button "Comment" at bounding box center [1172, 63] width 22 height 17
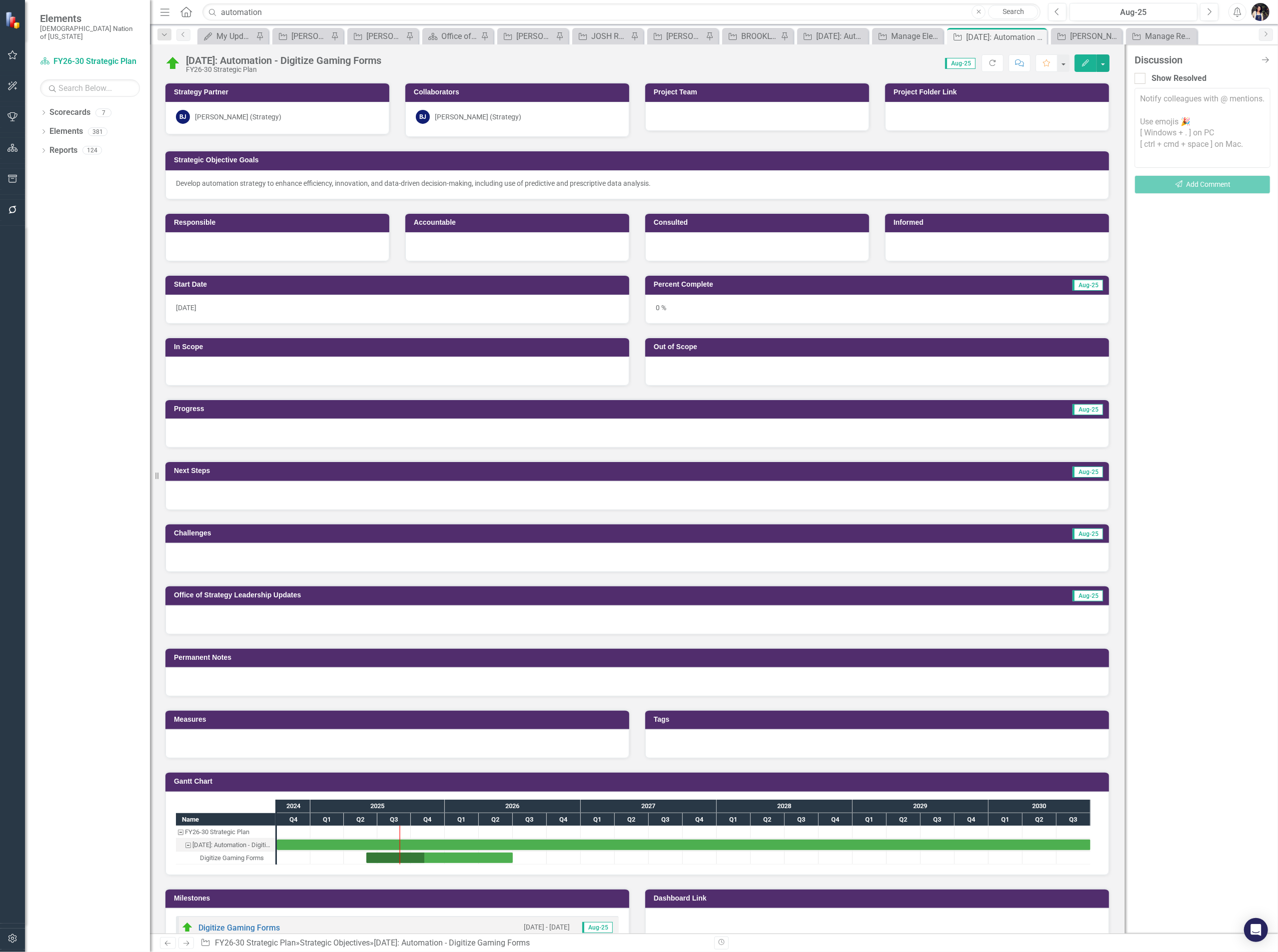
click at [1190, 108] on textarea at bounding box center [1202, 127] width 136 height 80
type textarea "@Brooke Johnson (Strategy) - Here's your new page for this."
click at [1214, 193] on button "Send Add Comment" at bounding box center [1202, 189] width 136 height 19
click at [1266, 67] on div "Discussion Close Discussion Bar Show Resolved LF Layla Freeman (Strategy) 1 min…" at bounding box center [1201, 489] width 153 height 889
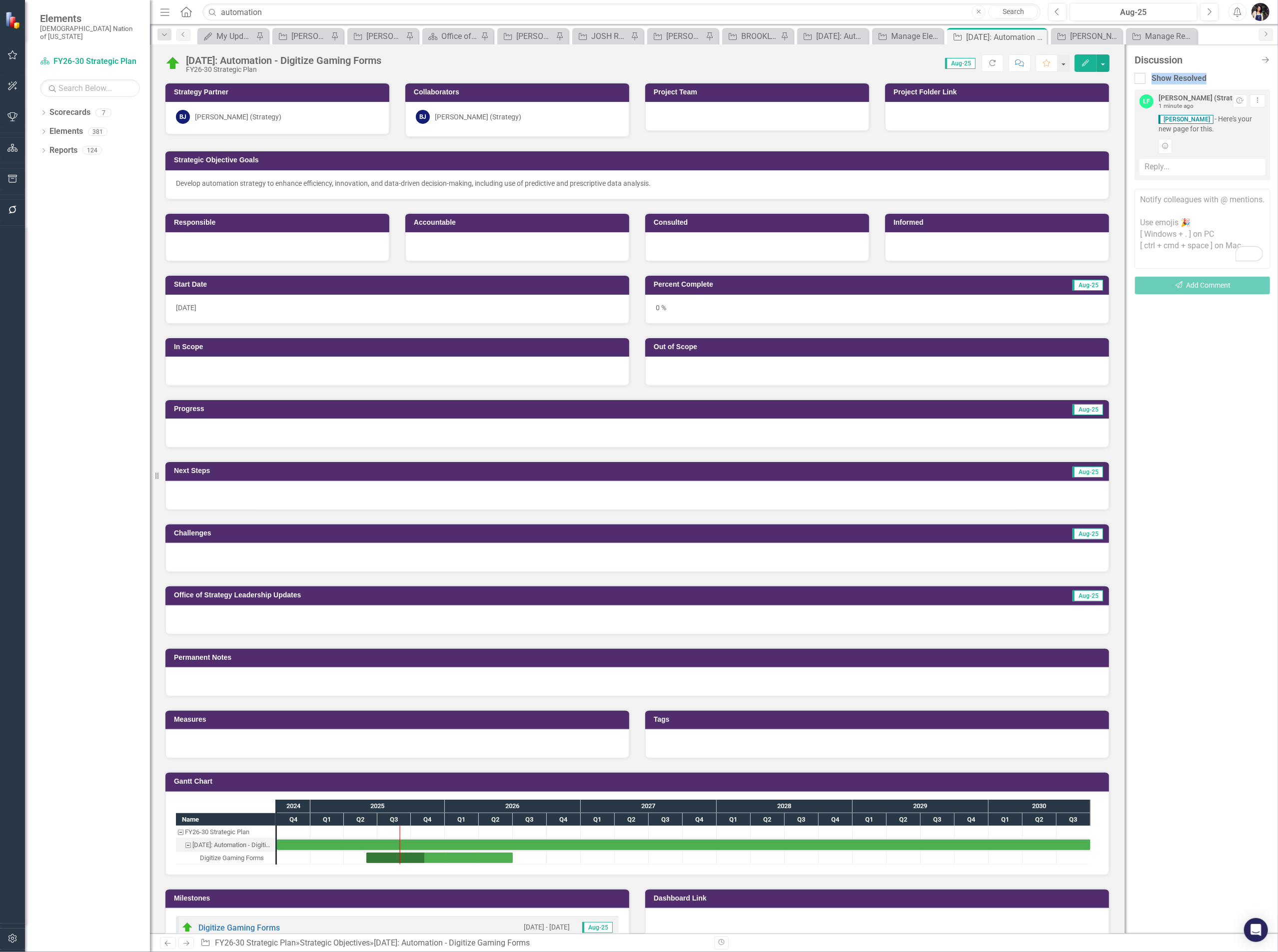
click at [1265, 61] on icon "Close Discussion Bar" at bounding box center [1265, 60] width 10 height 8
